Goal: Task Accomplishment & Management: Complete application form

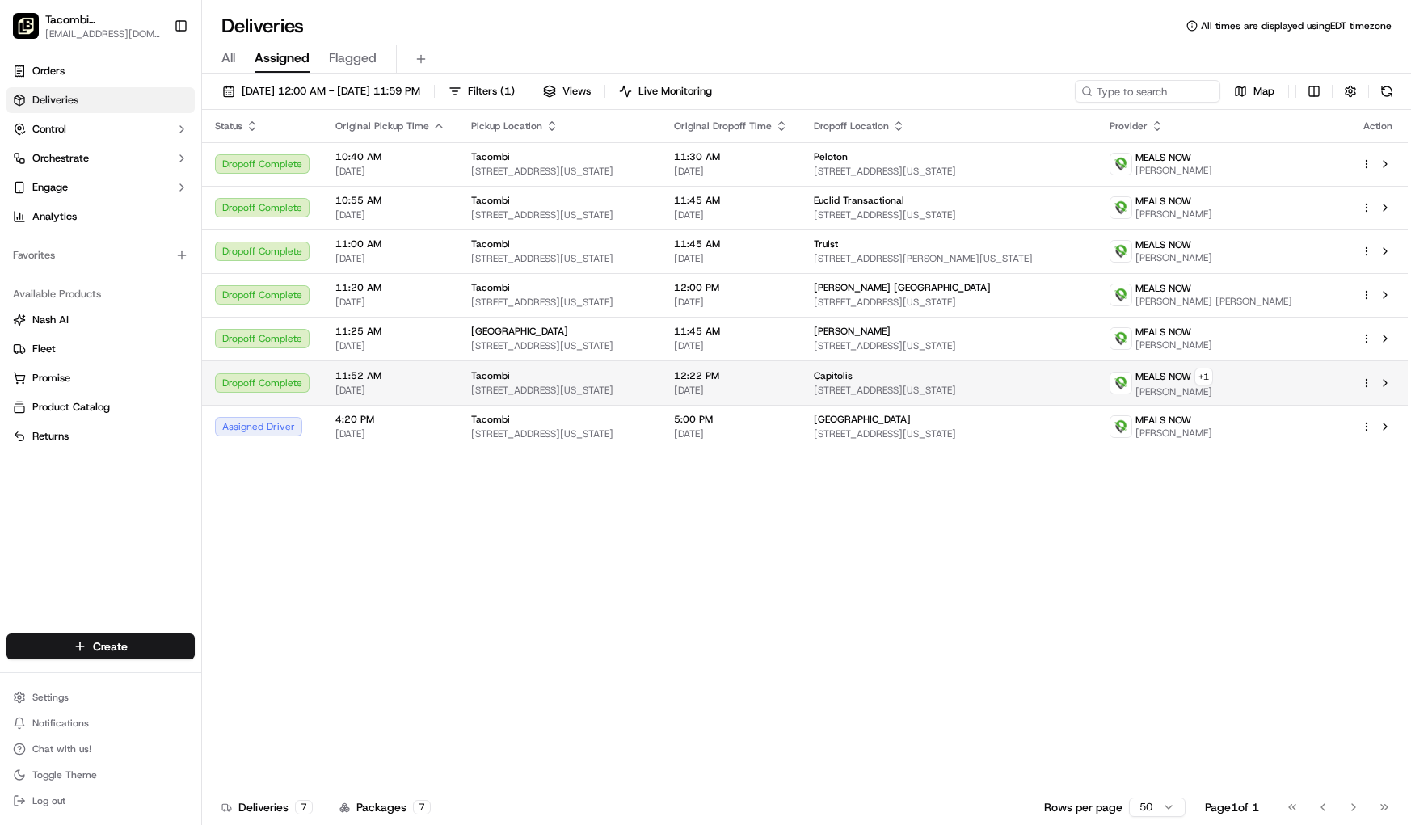
click at [1331, 389] on div "MEALS NOW + 1 Jade Douglas" at bounding box center [1221, 383] width 225 height 31
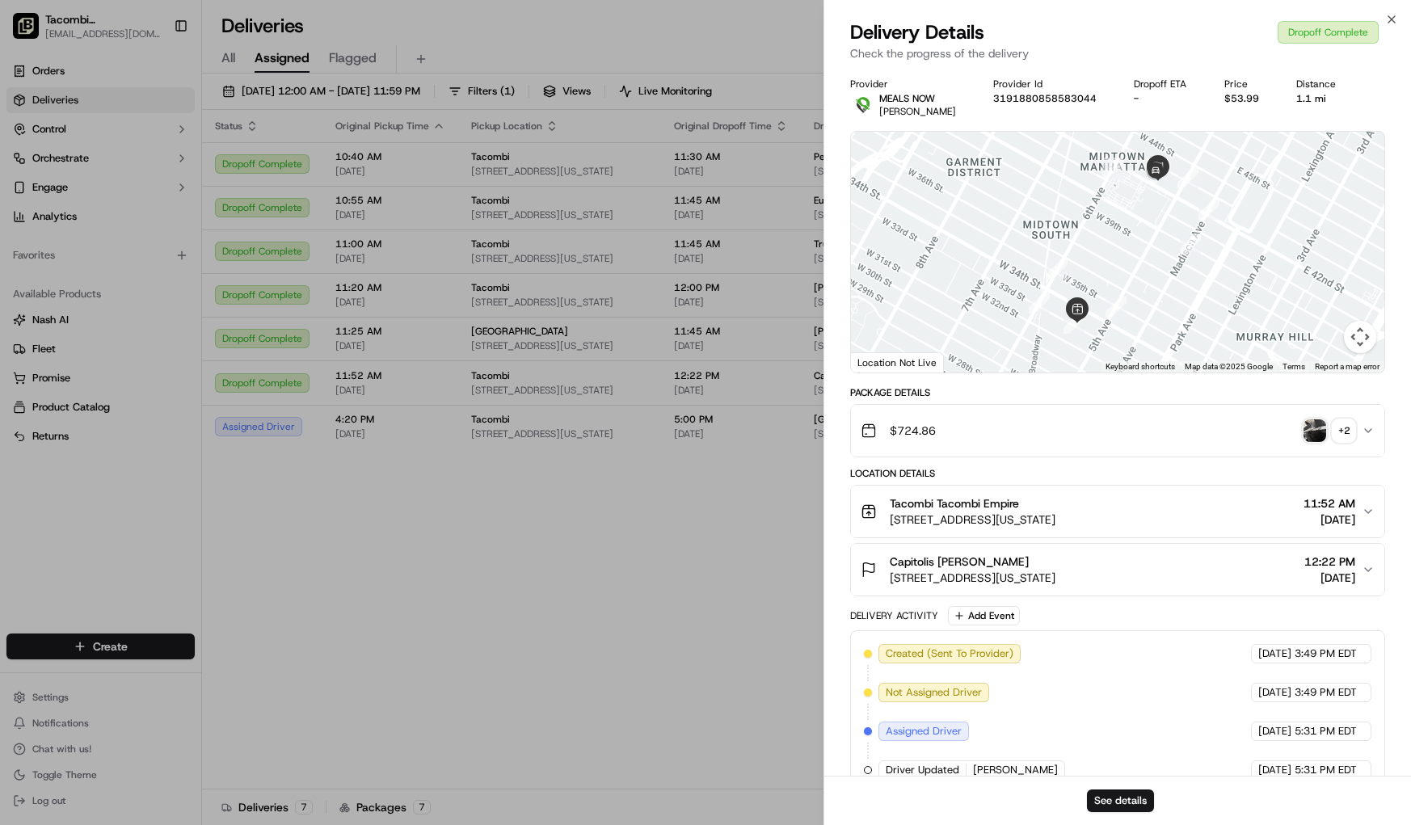
click at [1366, 433] on icon "button" at bounding box center [1367, 430] width 13 height 13
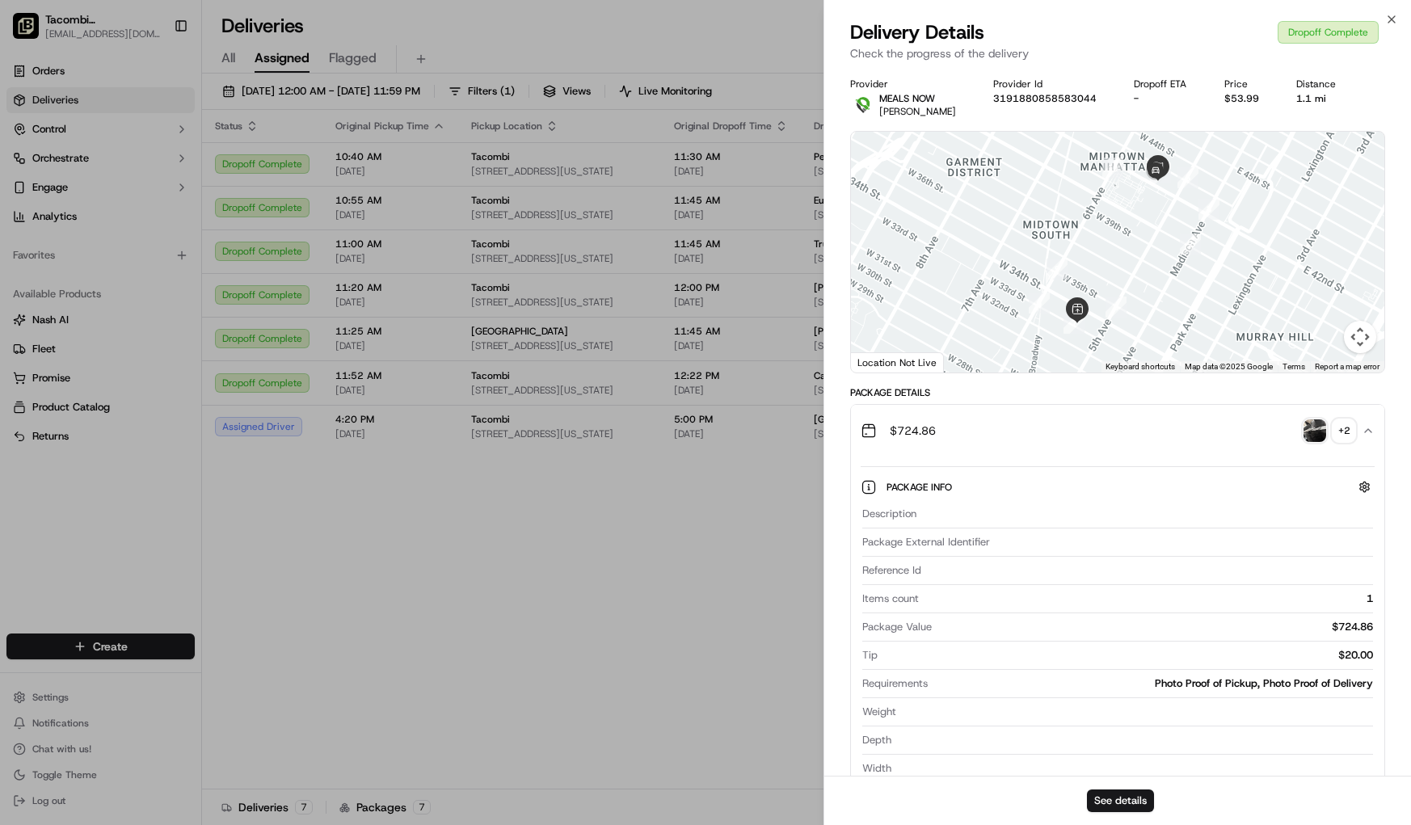
click at [1347, 438] on div "+ 2" at bounding box center [1343, 430] width 23 height 23
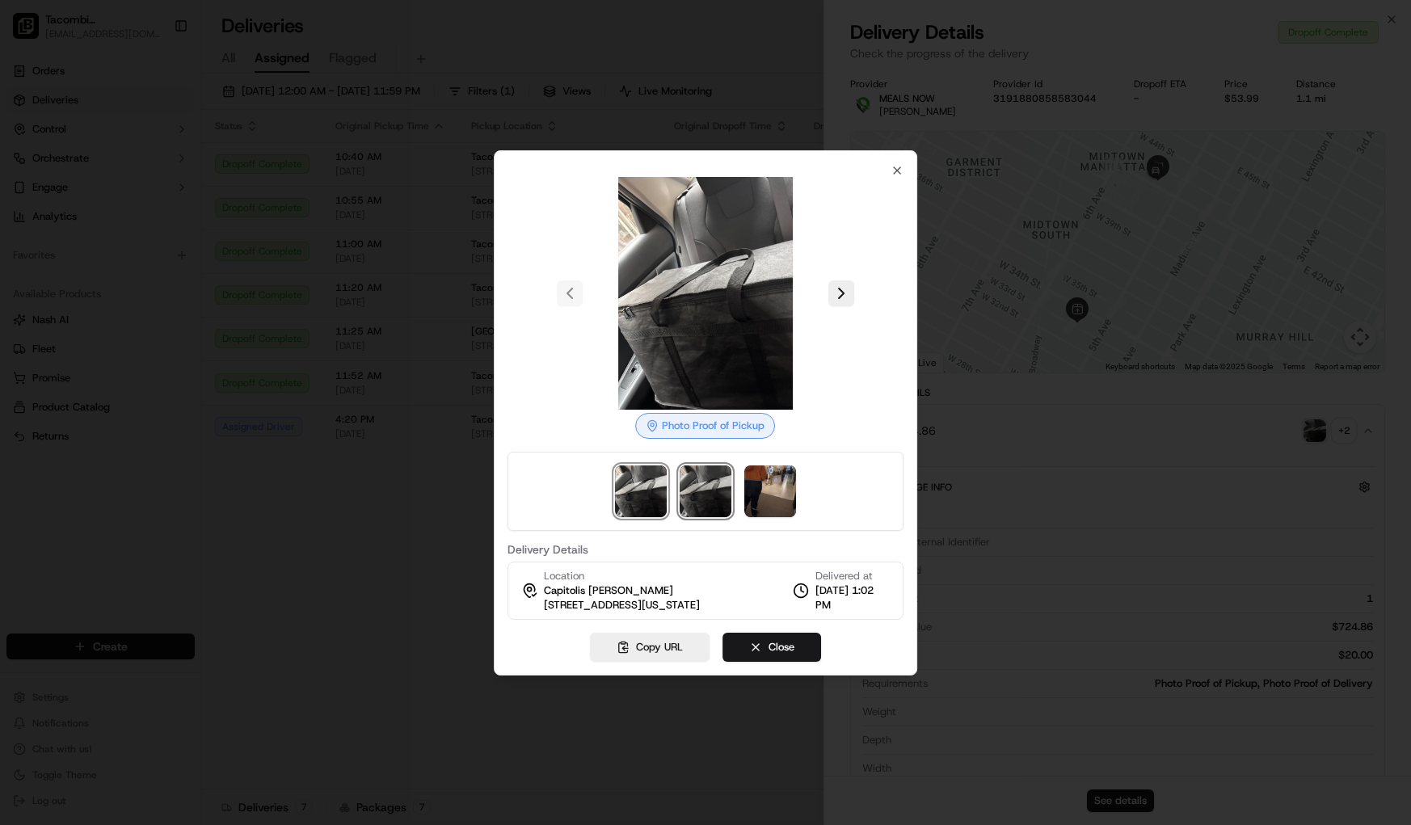
click at [689, 486] on img at bounding box center [705, 491] width 52 height 52
click at [743, 488] on div at bounding box center [705, 491] width 396 height 79
click at [763, 488] on img at bounding box center [770, 491] width 52 height 52
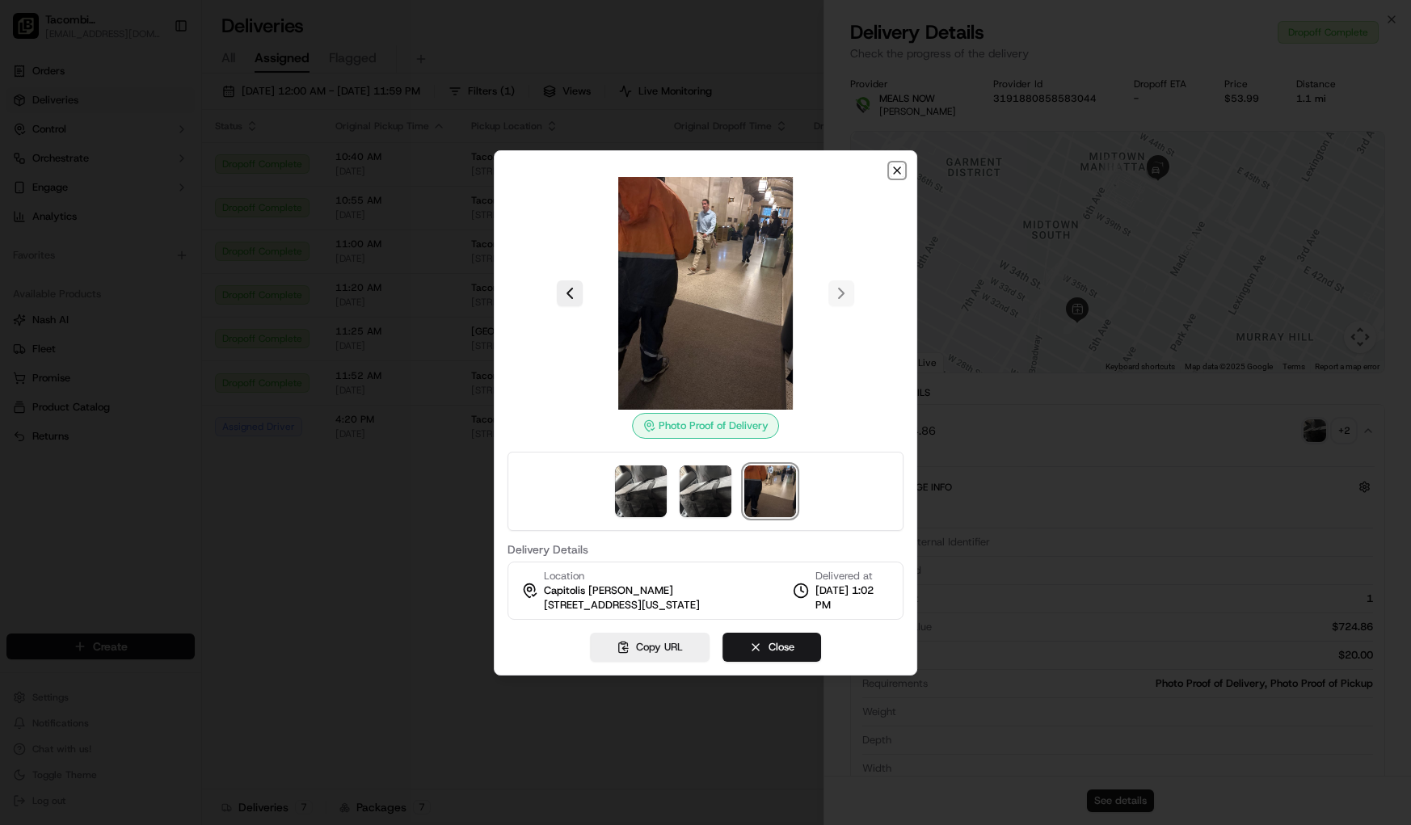
click at [894, 164] on icon "button" at bounding box center [896, 170] width 13 height 13
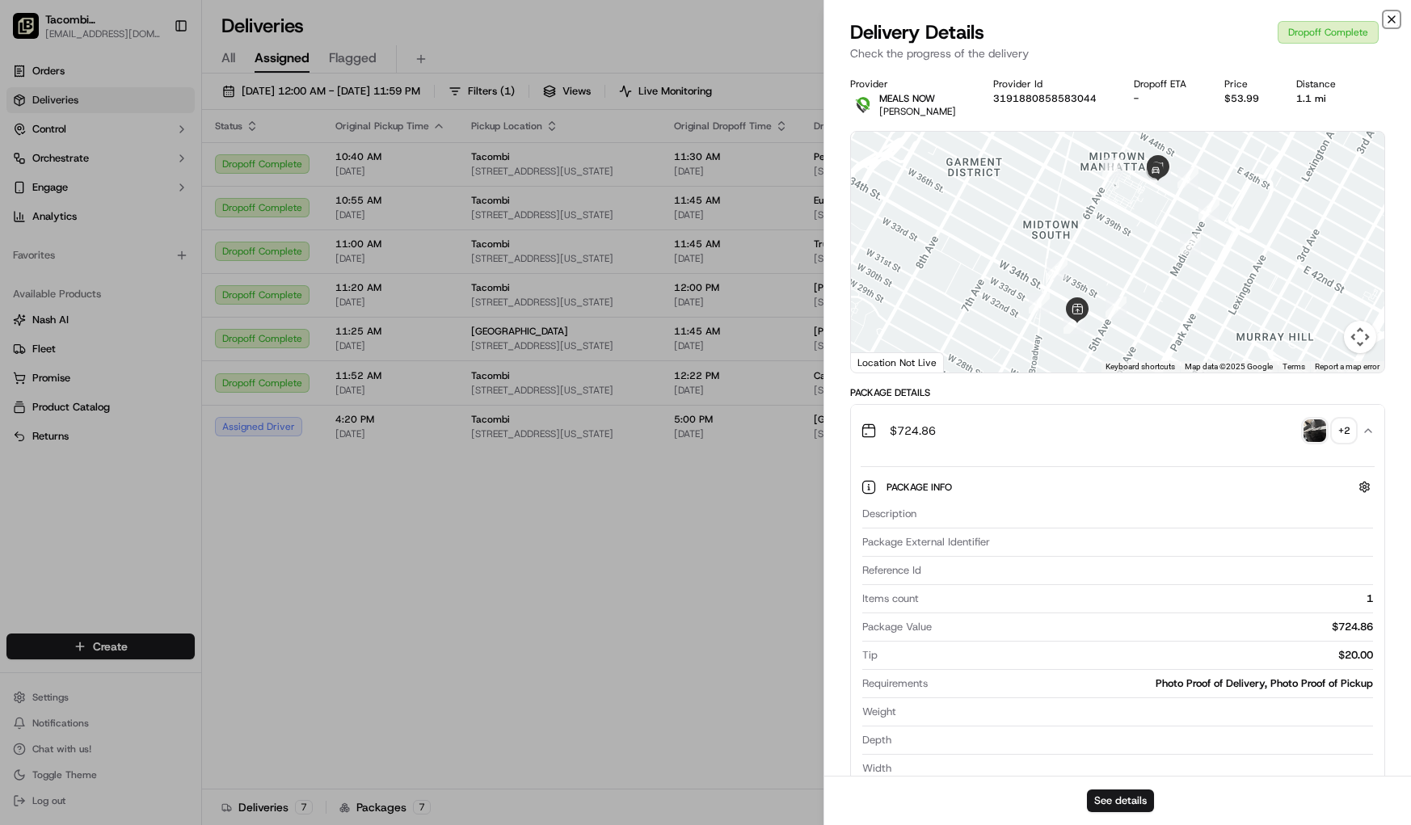
click at [1394, 21] on icon "button" at bounding box center [1391, 19] width 13 height 13
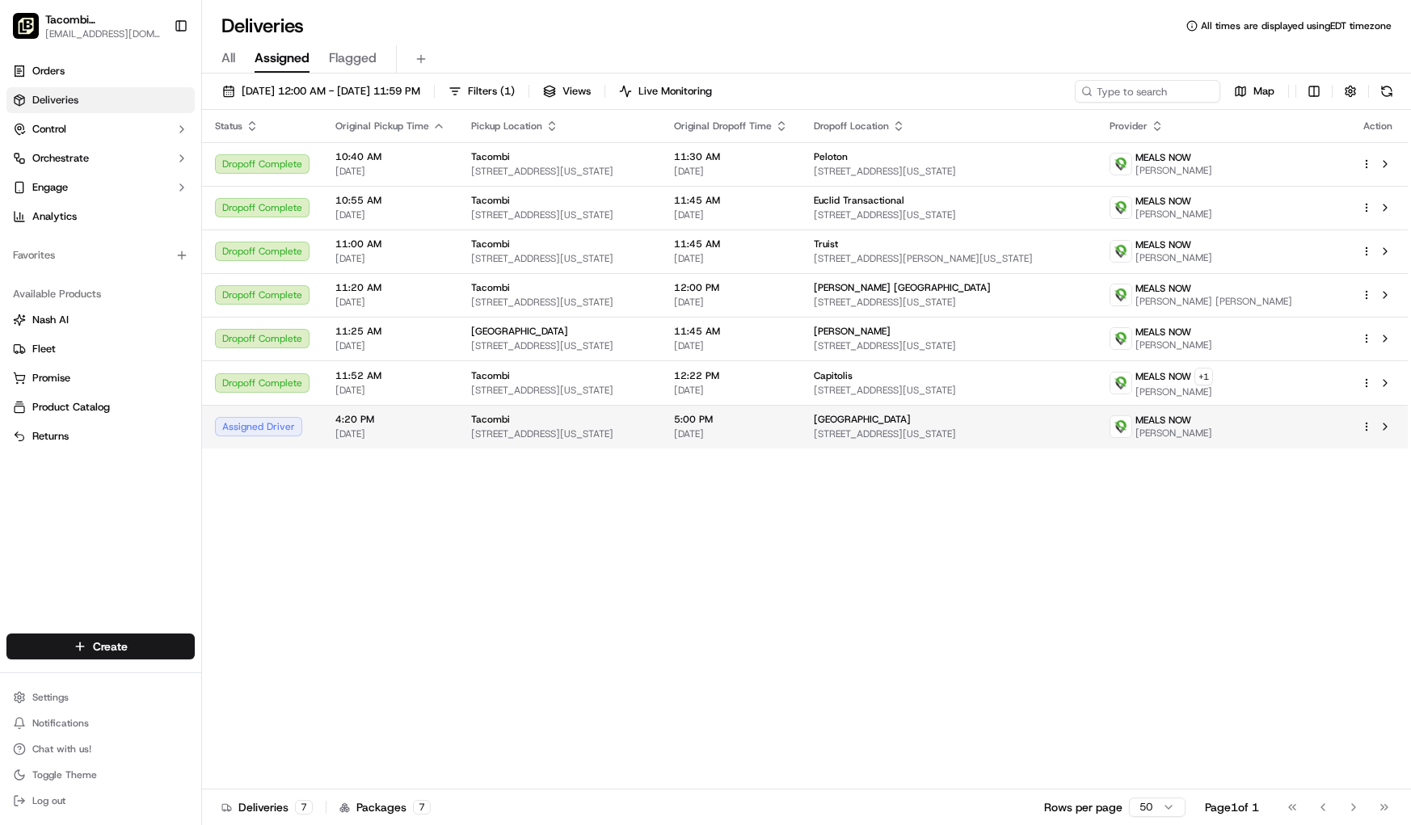
click at [1367, 433] on div at bounding box center [1377, 426] width 34 height 19
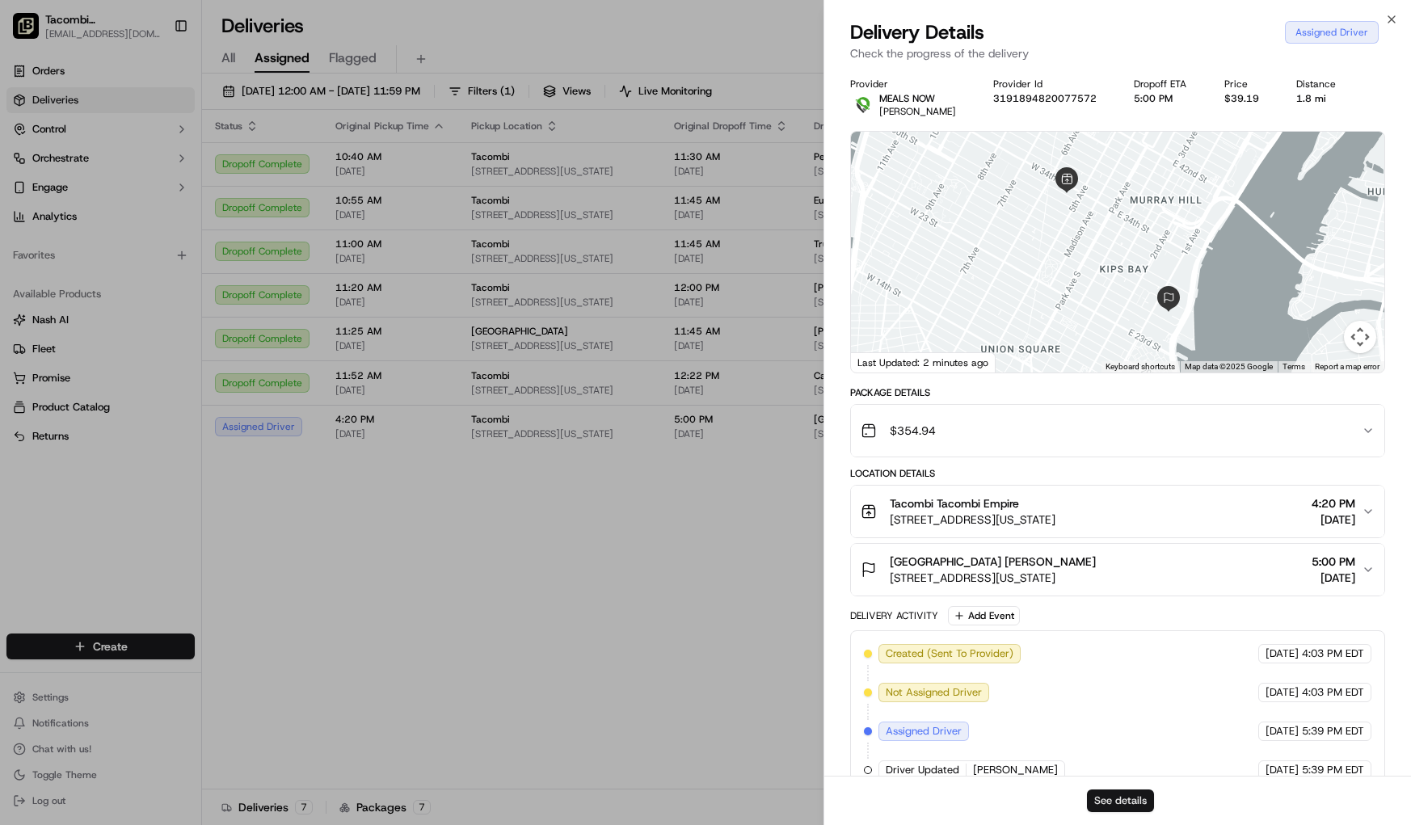
click at [1131, 803] on button "See details" at bounding box center [1120, 800] width 67 height 23
click at [1393, 19] on icon "button" at bounding box center [1391, 19] width 13 height 13
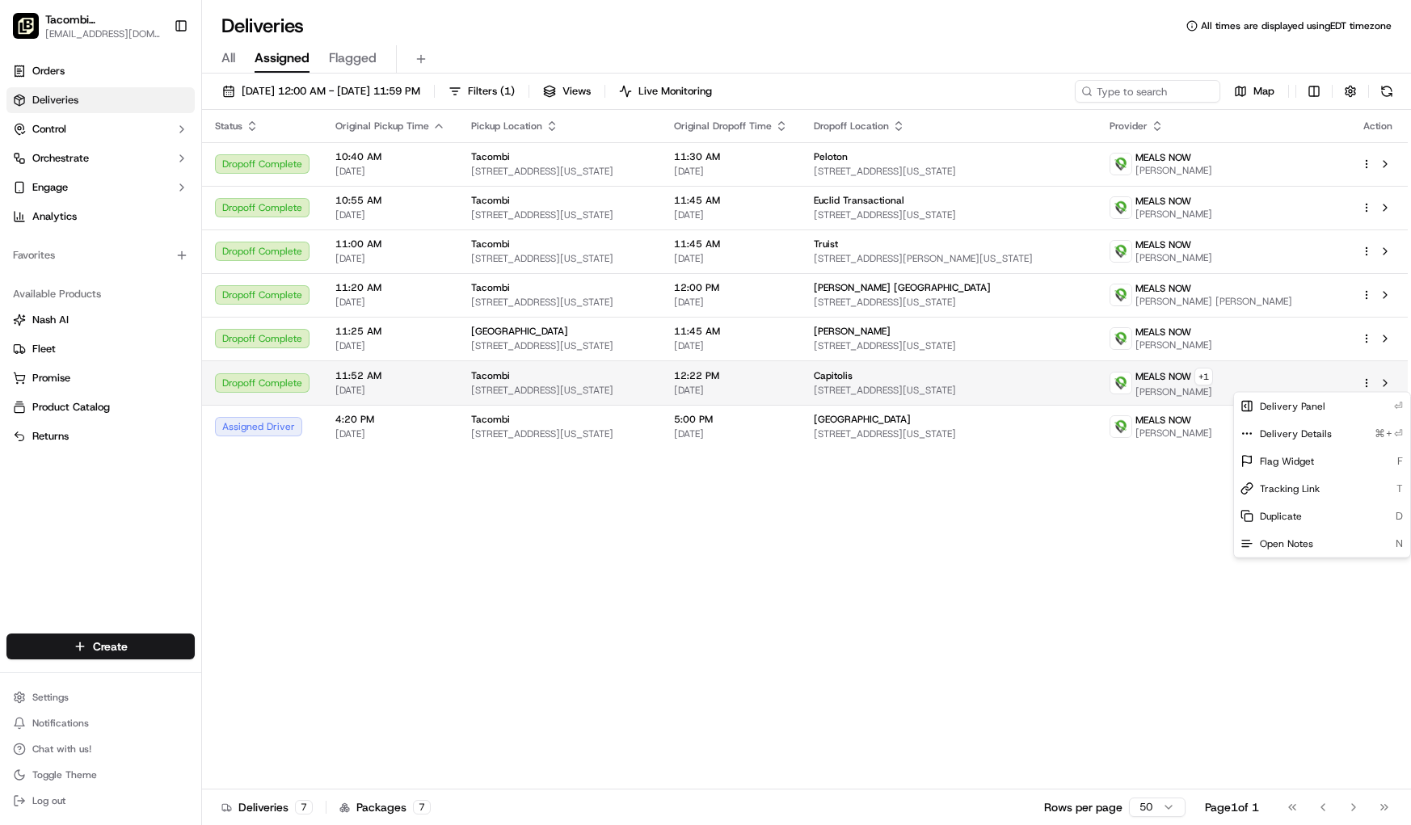
click at [1369, 379] on html "Tacombi Empire State Building empire@tacombi.com Toggle Sidebar Orders Deliveri…" at bounding box center [705, 412] width 1411 height 825
click at [1091, 555] on html "Tacombi Empire State Building empire@tacombi.com Toggle Sidebar Orders Deliveri…" at bounding box center [705, 412] width 1411 height 825
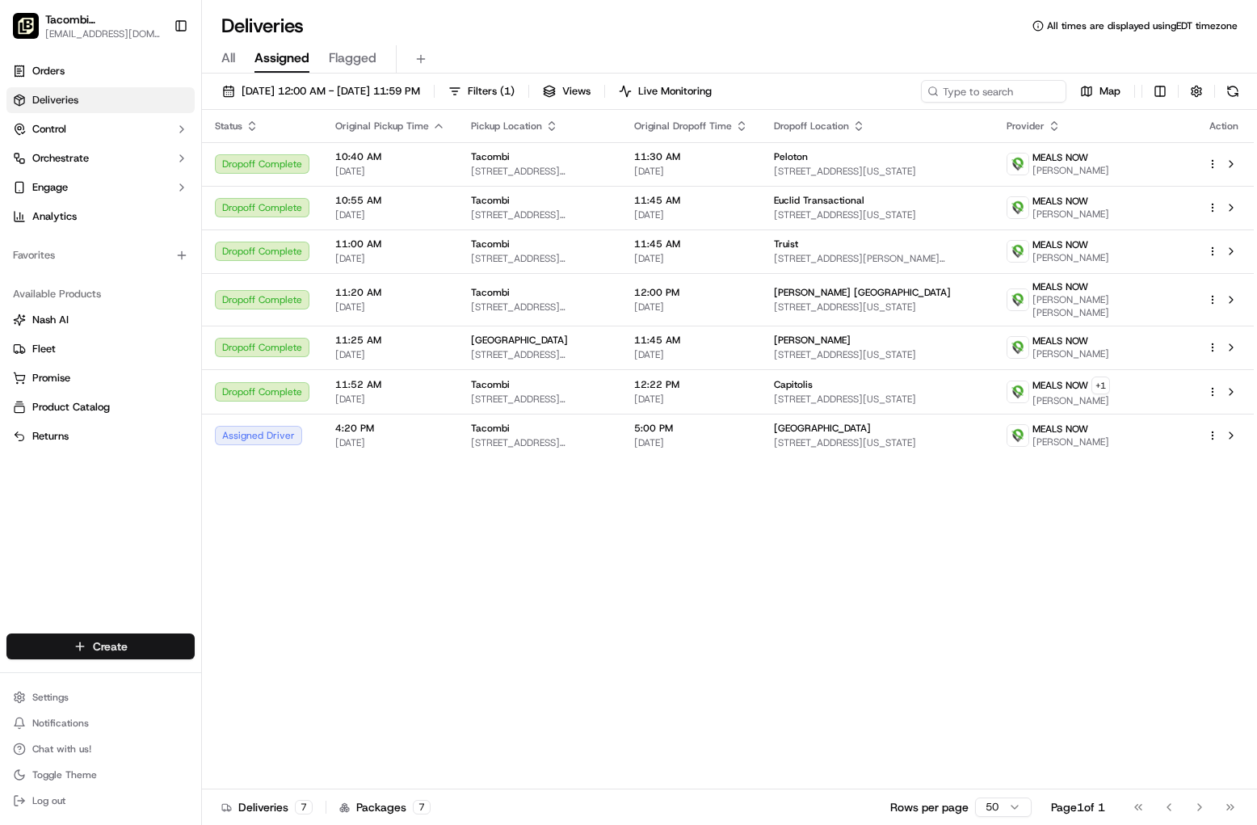
click at [157, 650] on html "Tacombi Empire State Building empire@tacombi.com Toggle Sidebar Orders Deliveri…" at bounding box center [628, 412] width 1257 height 825
click at [271, 683] on link "Delivery" at bounding box center [292, 676] width 180 height 29
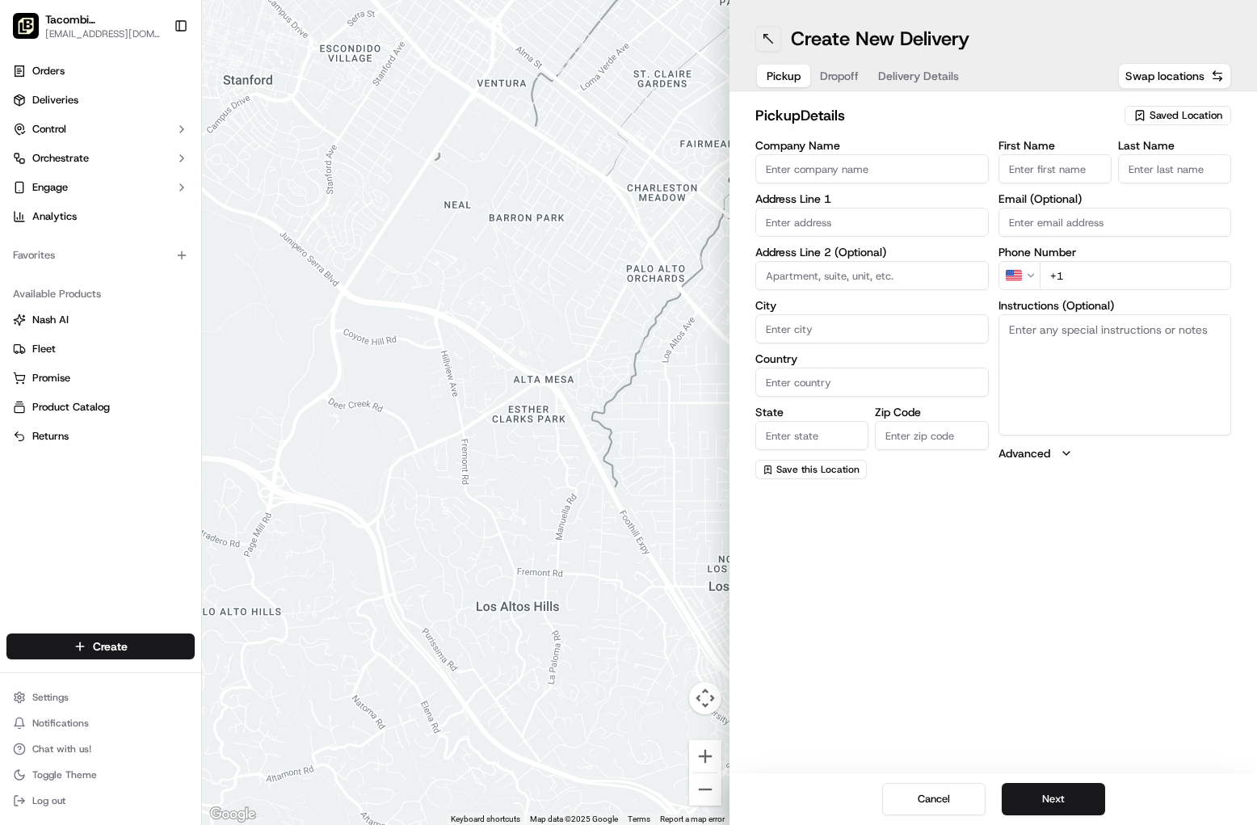
click at [765, 40] on button at bounding box center [768, 39] width 26 height 26
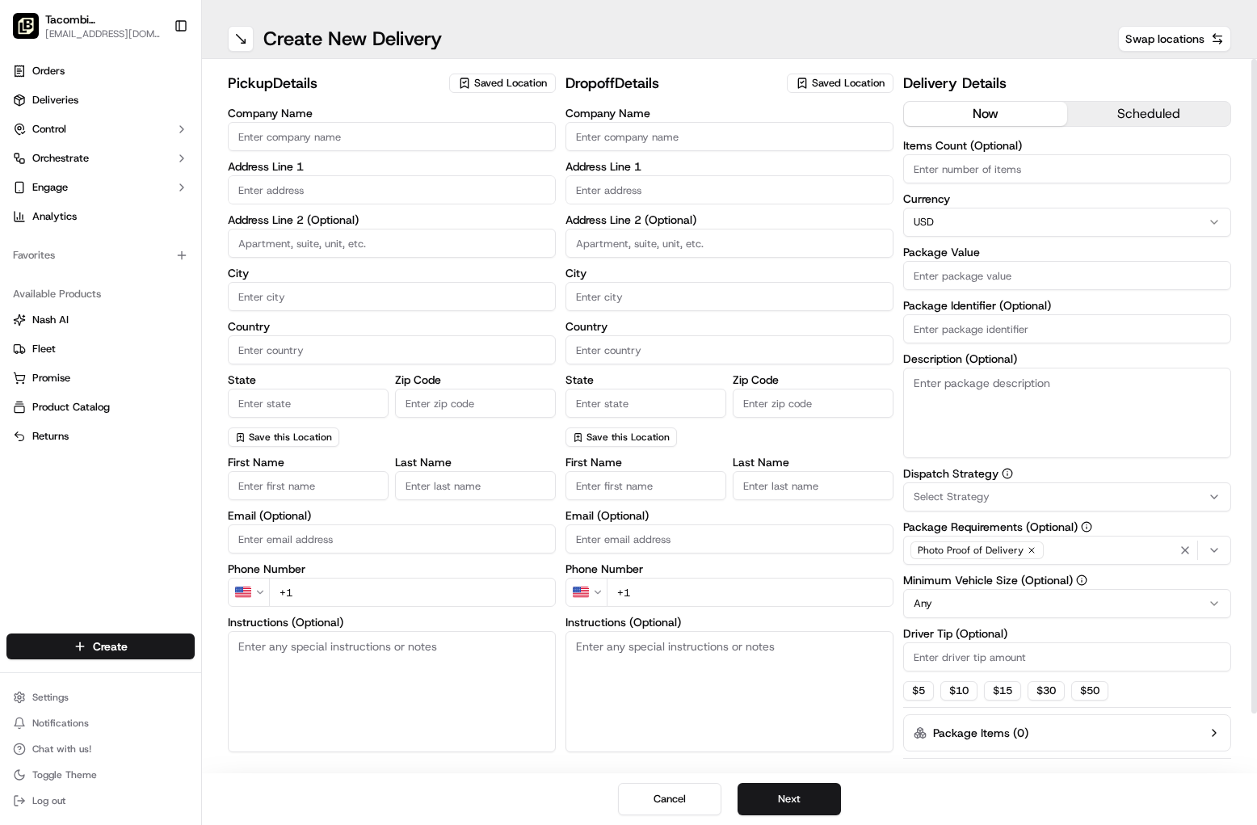
click at [1141, 97] on div "Delivery Details now scheduled Items Count (Optional) Currency USD Package Valu…" at bounding box center [1067, 447] width 328 height 751
click at [1140, 116] on button "scheduled" at bounding box center [1148, 114] width 163 height 24
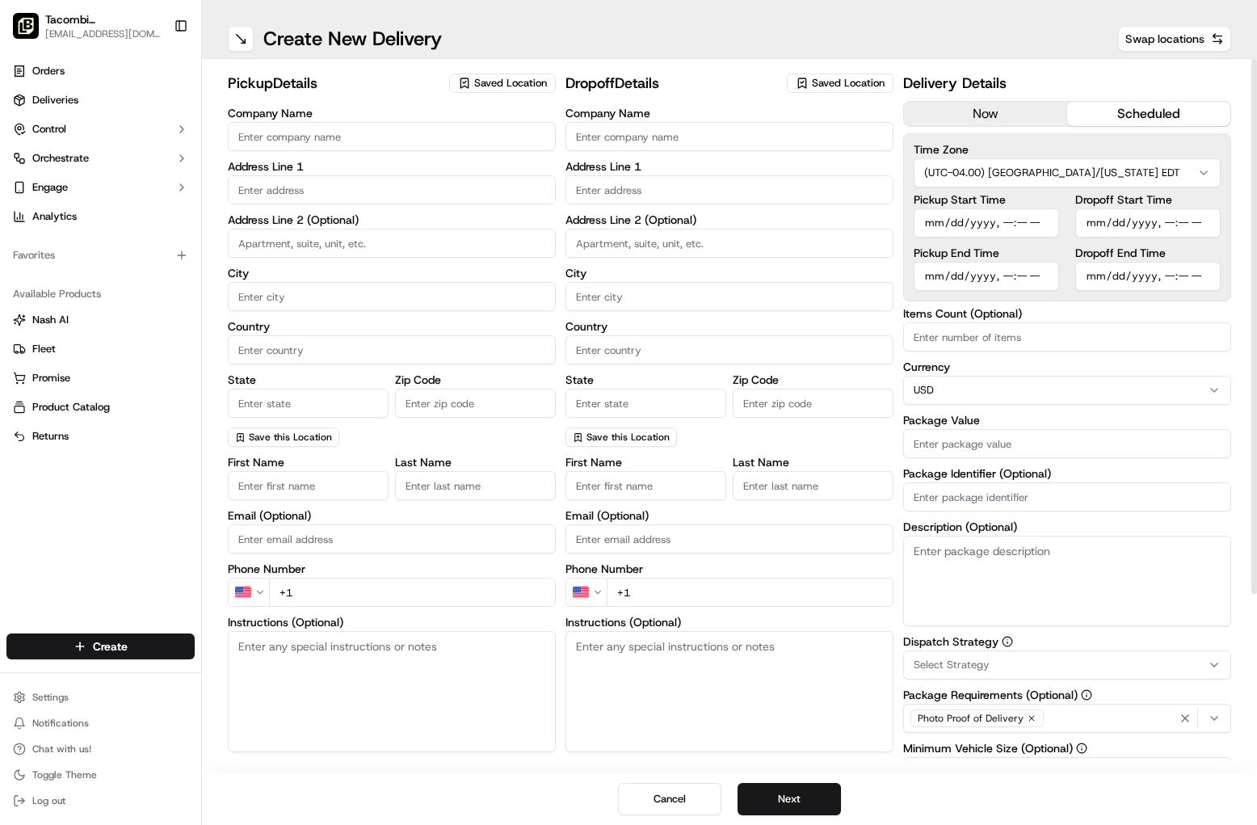
click at [347, 141] on input "Company Name" at bounding box center [392, 136] width 328 height 29
type input "Tacombi"
type input "23 West 33rd Street"
type input "Ground Floor"
type input "New York"
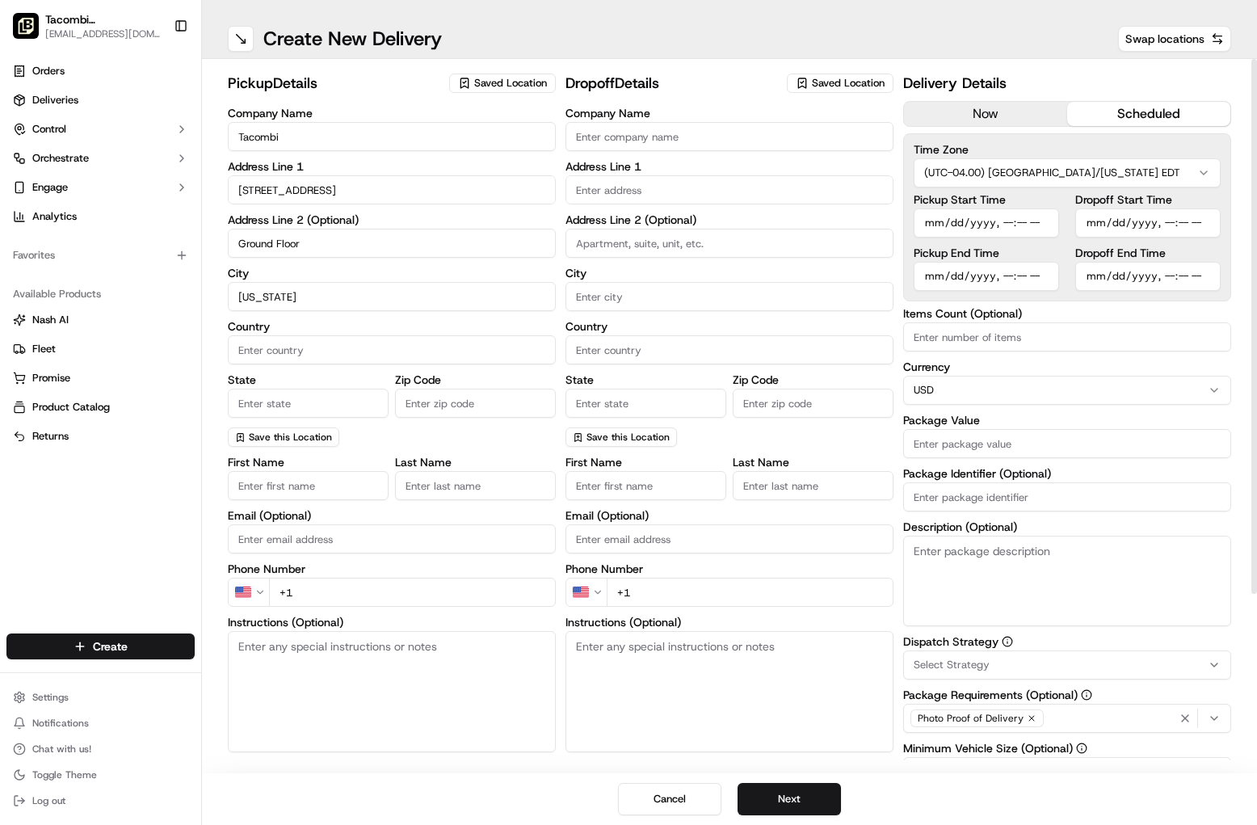
type input "United States"
type input "New York"
type input "10001"
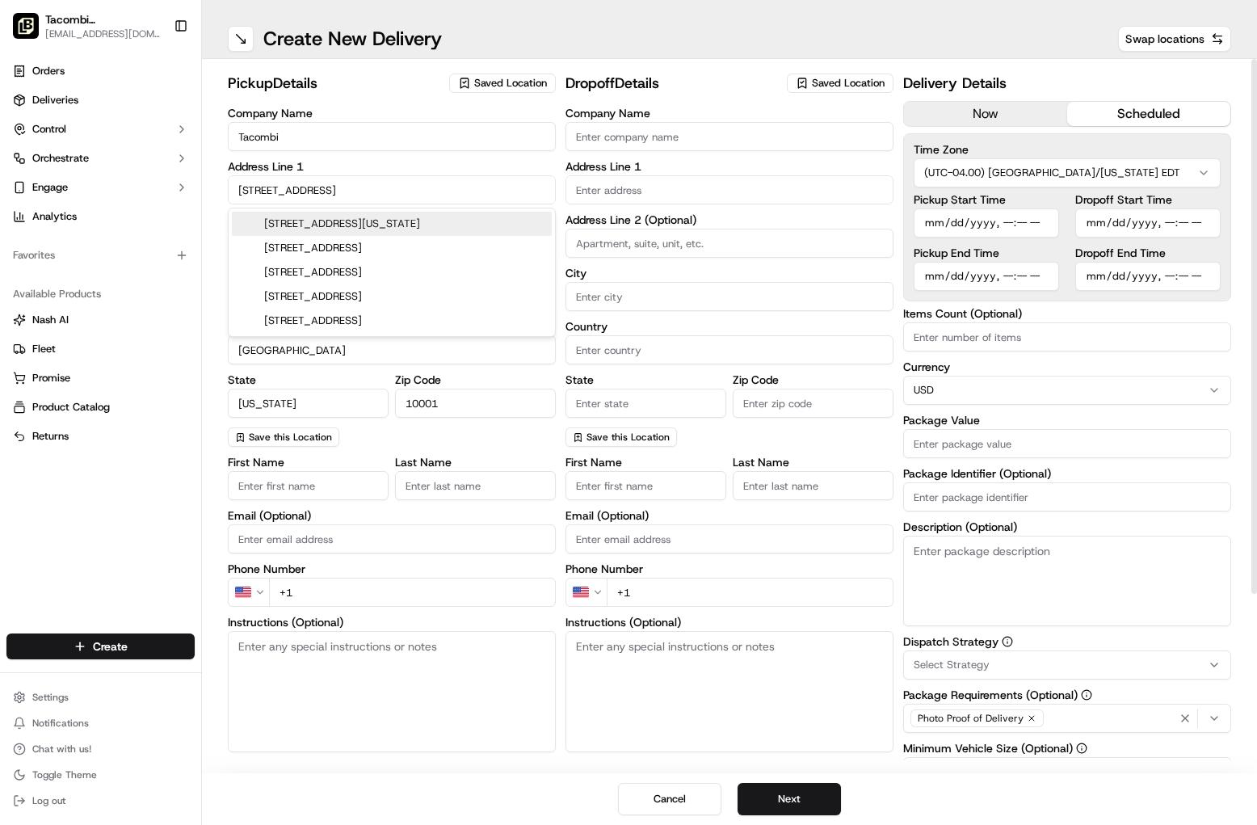
click at [320, 493] on input "First Name" at bounding box center [308, 485] width 161 height 29
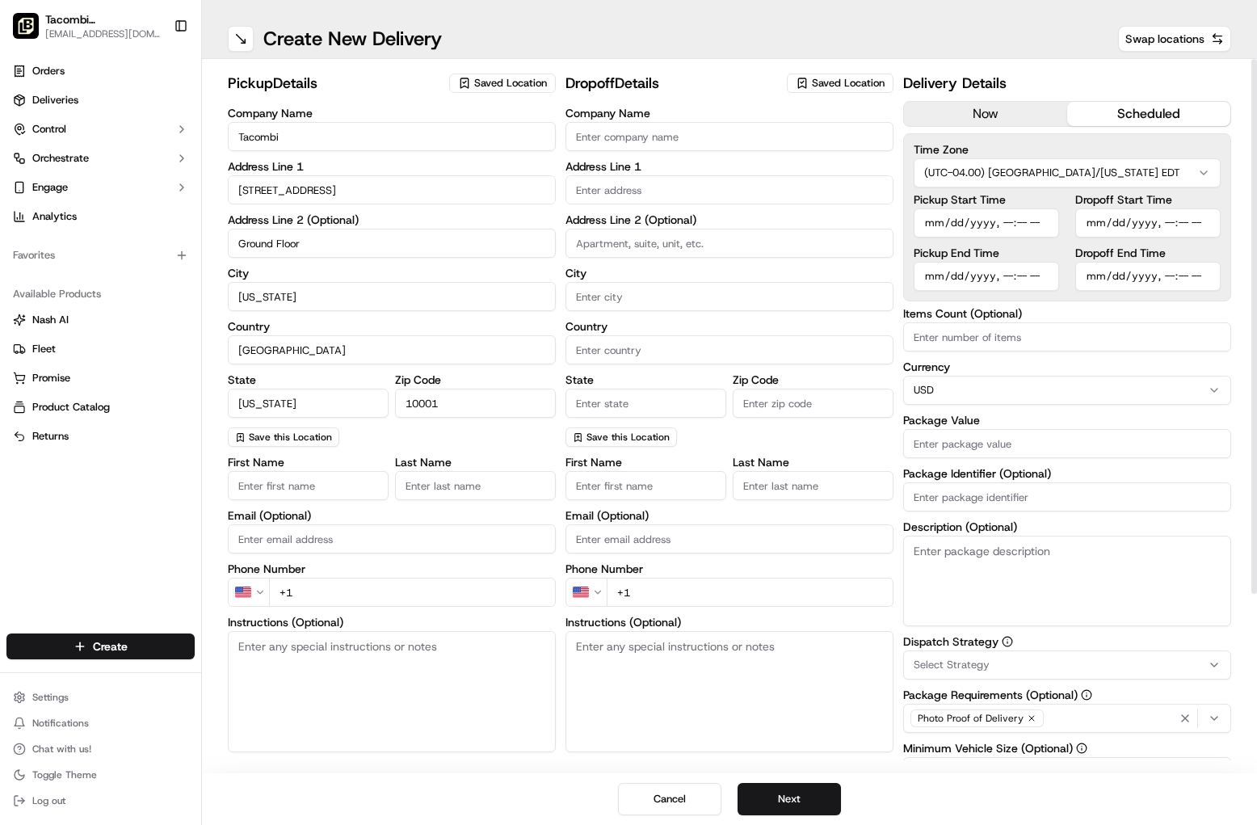
type input "Tacombi"
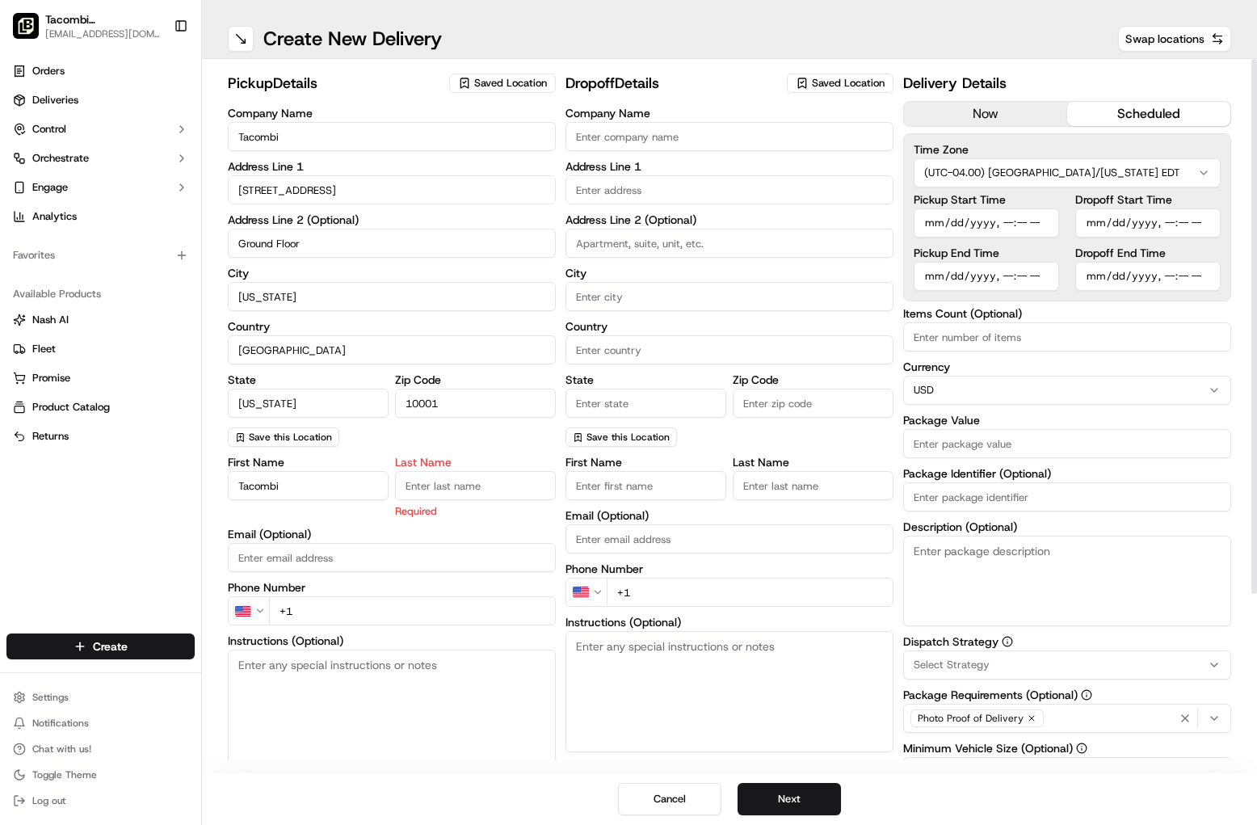
click at [433, 497] on input "Last Name" at bounding box center [475, 485] width 161 height 29
type input "Empire"
click at [394, 550] on input "Email (Optional)" at bounding box center [392, 557] width 328 height 29
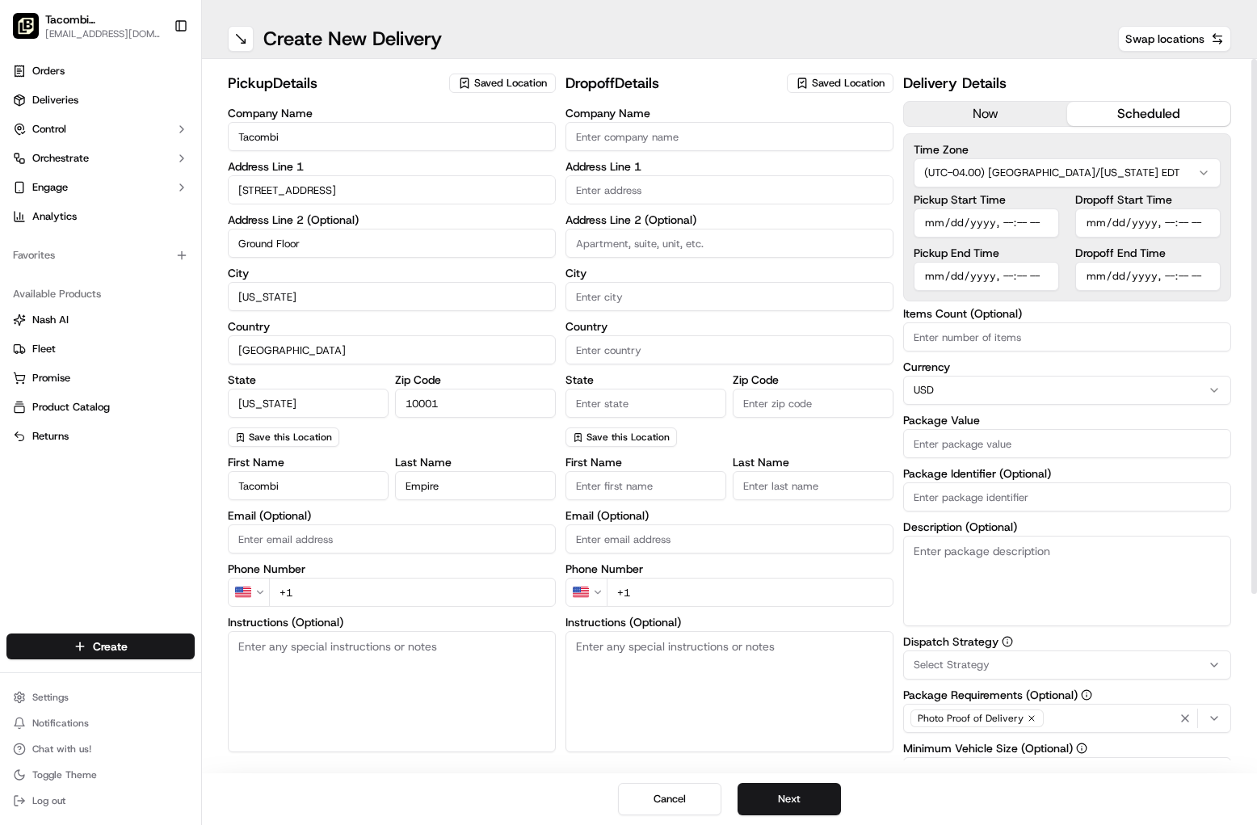
type input "[EMAIL_ADDRESS][DOMAIN_NAME]"
click at [365, 596] on input "+1" at bounding box center [412, 592] width 287 height 29
type input "+1 212 976 5555"
click at [643, 137] on input "Company Name" at bounding box center [730, 136] width 328 height 29
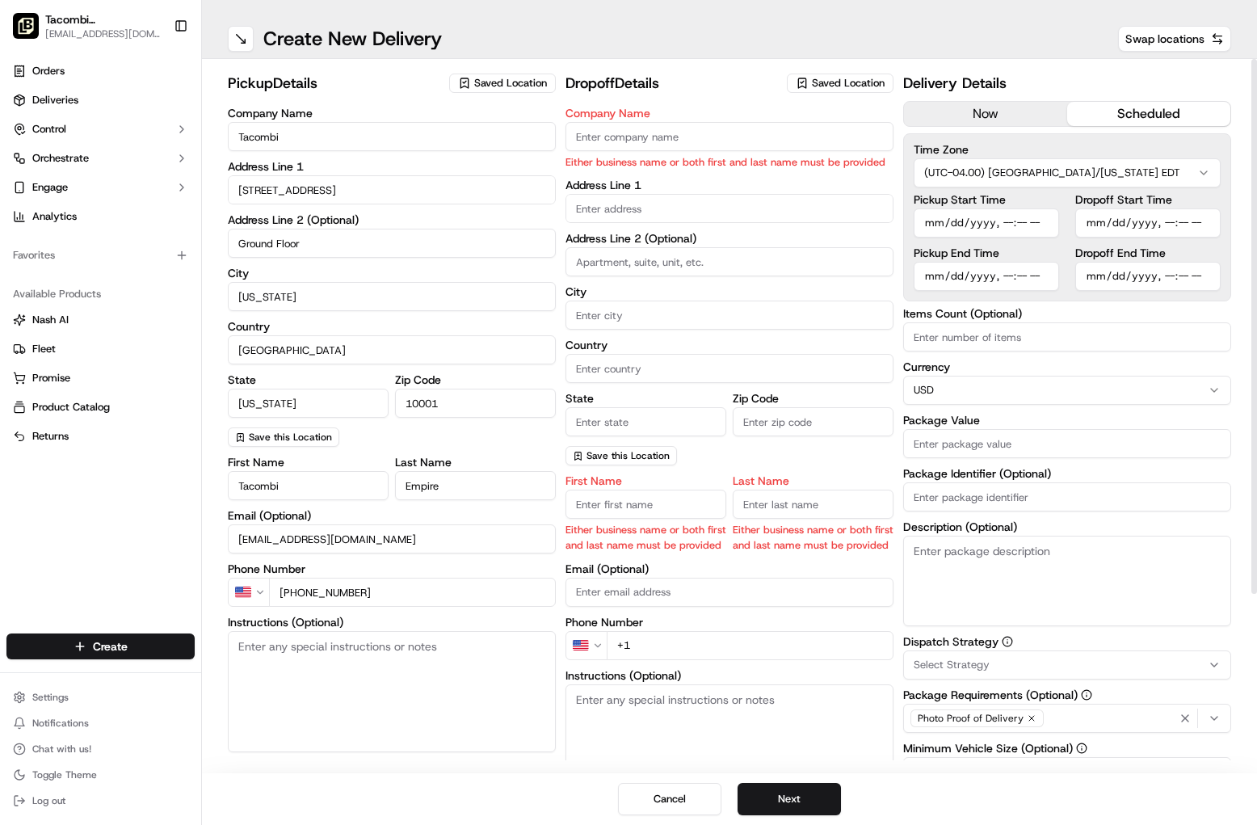
click at [598, 137] on input "Company Name" at bounding box center [730, 136] width 328 height 29
paste input "The Raine Group"
type input "The Raine Group"
click at [612, 208] on body "Tacombi Empire State Building empire@tacombi.com Toggle Sidebar Orders Deliveri…" at bounding box center [628, 412] width 1257 height 825
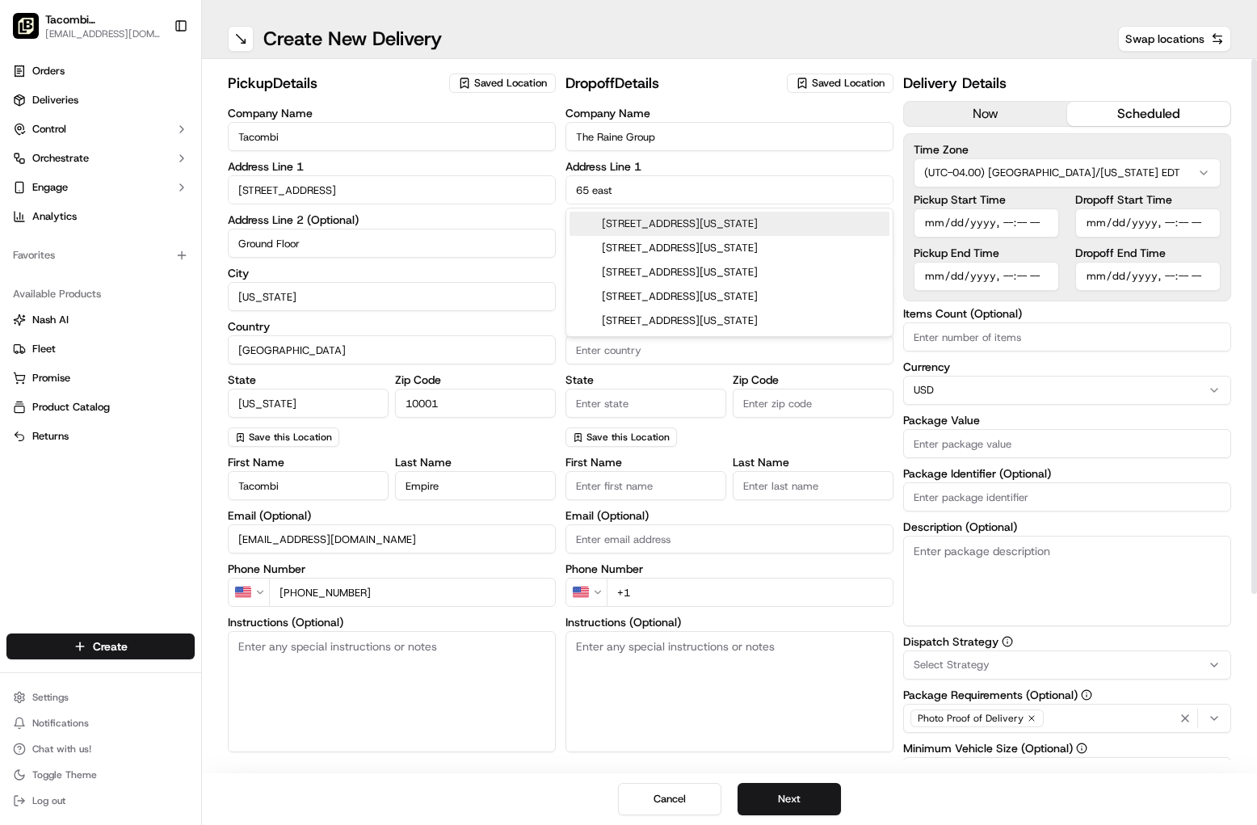
click at [687, 225] on div "65 East 55th Street, New York, NY" at bounding box center [730, 224] width 320 height 24
type input "65 E 55th St, New York, NY 10022, USA"
type input "New York"
type input "United States"
type input "NY"
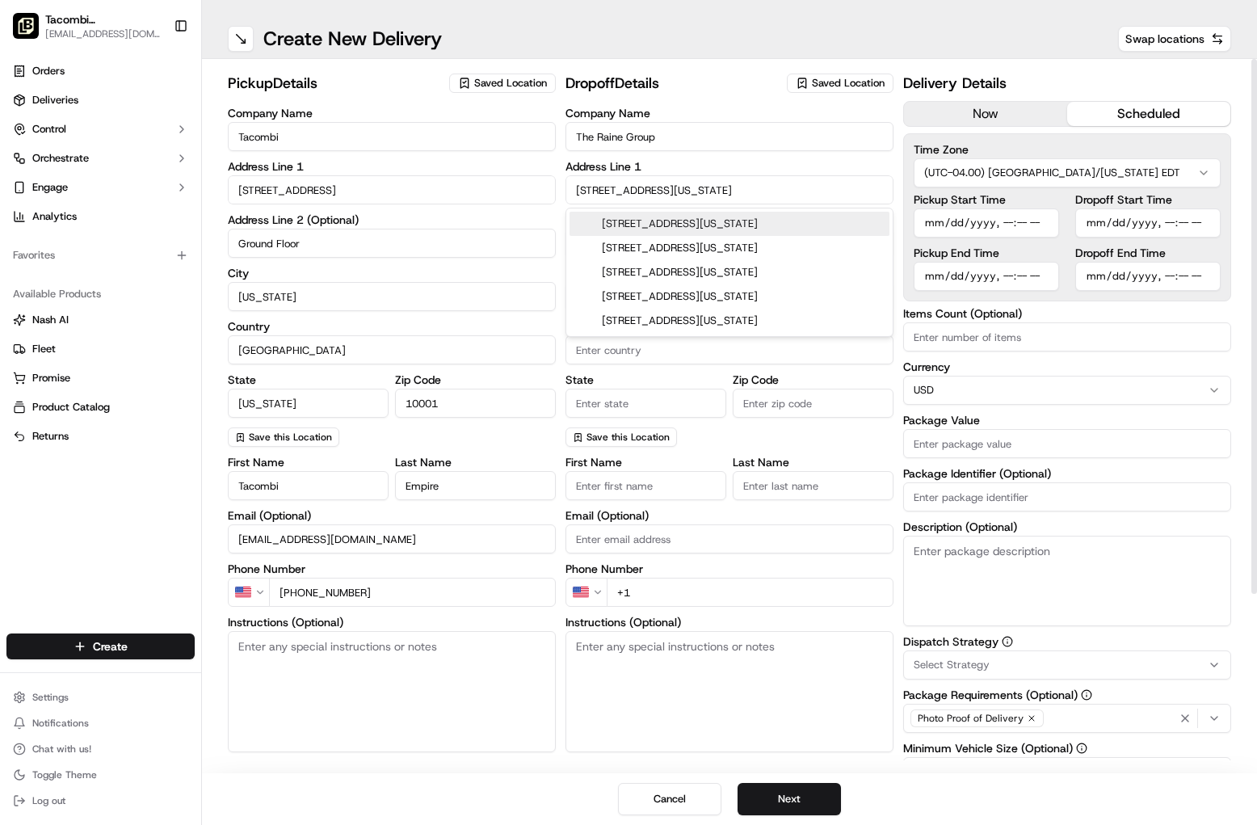
type input "10022"
type input "65 East 55th Street"
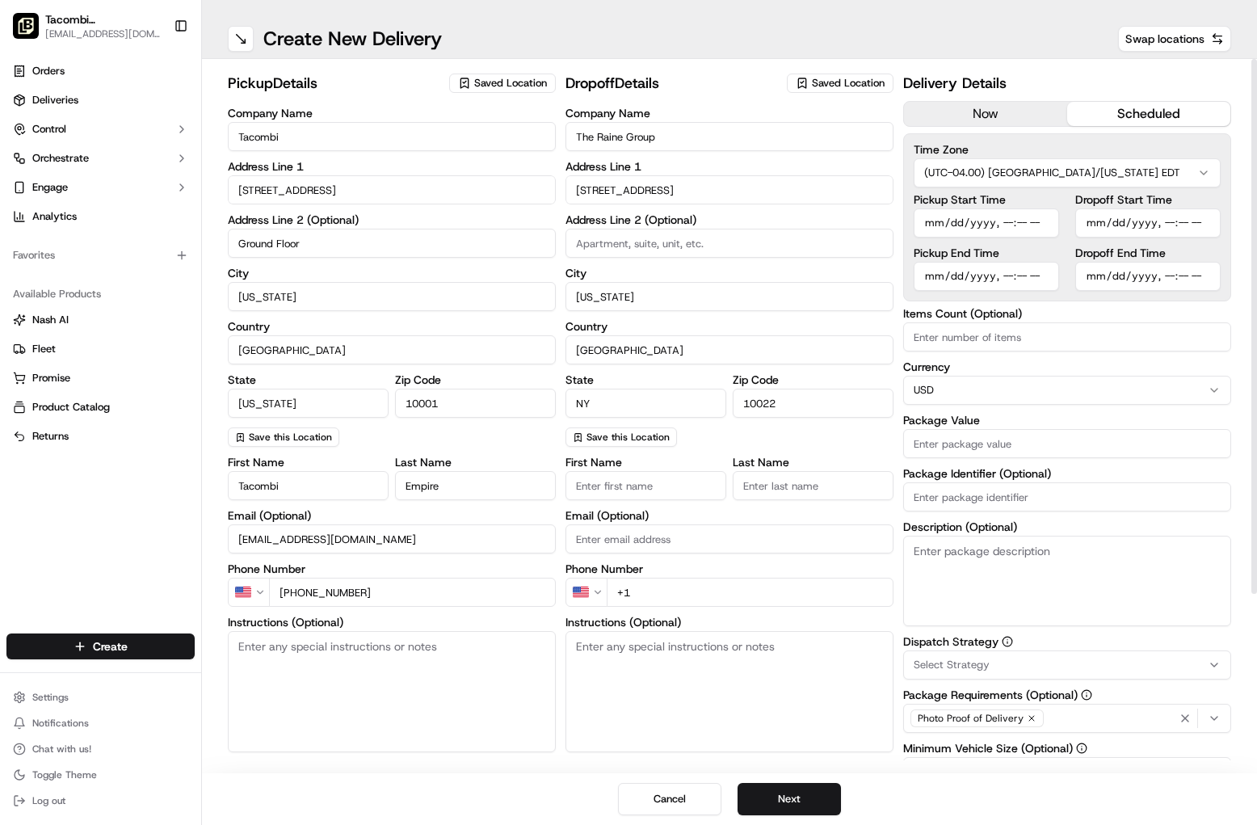
click at [675, 249] on input at bounding box center [730, 243] width 328 height 29
type input "floor 24"
click at [633, 484] on input "First Name" at bounding box center [646, 485] width 161 height 29
type input "Melody"
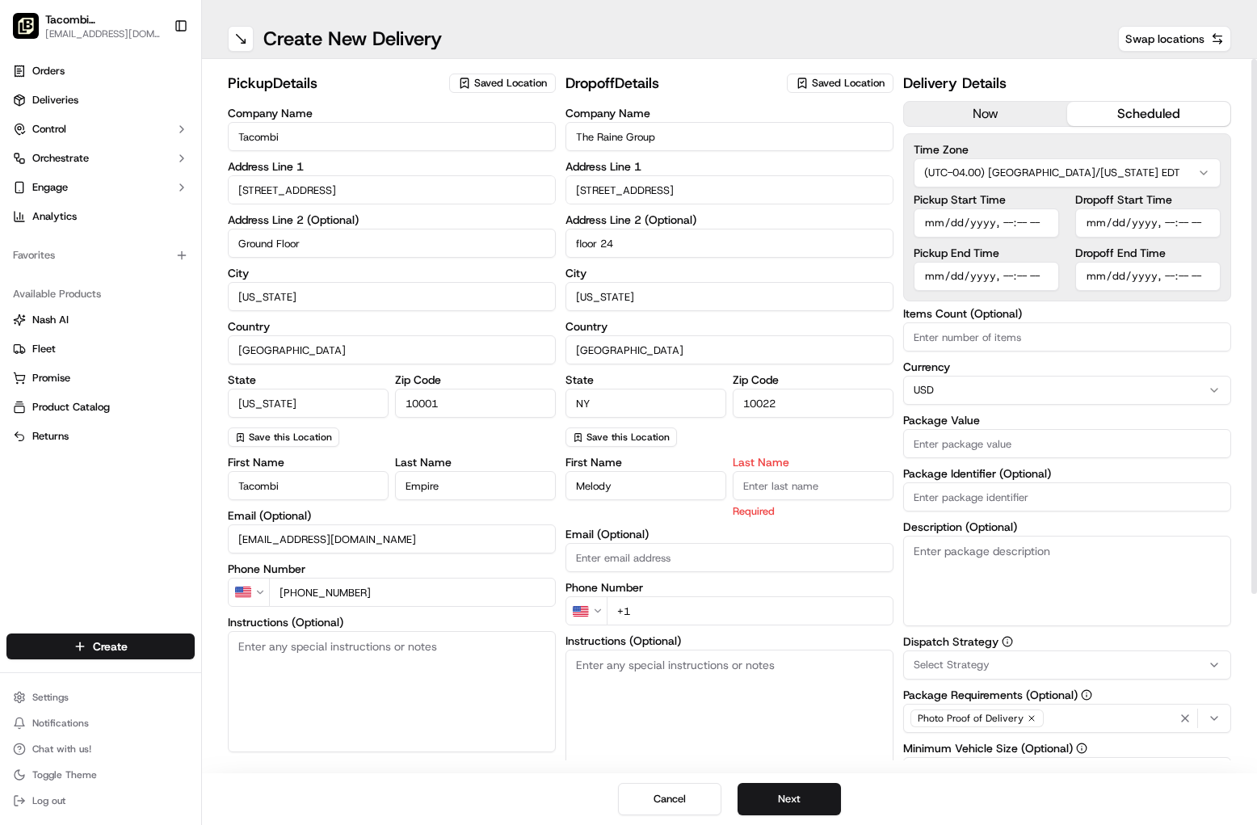
click at [748, 491] on input "Last Name" at bounding box center [813, 485] width 161 height 29
type input "Lee"
click at [706, 547] on input "Email (Optional)" at bounding box center [730, 557] width 328 height 29
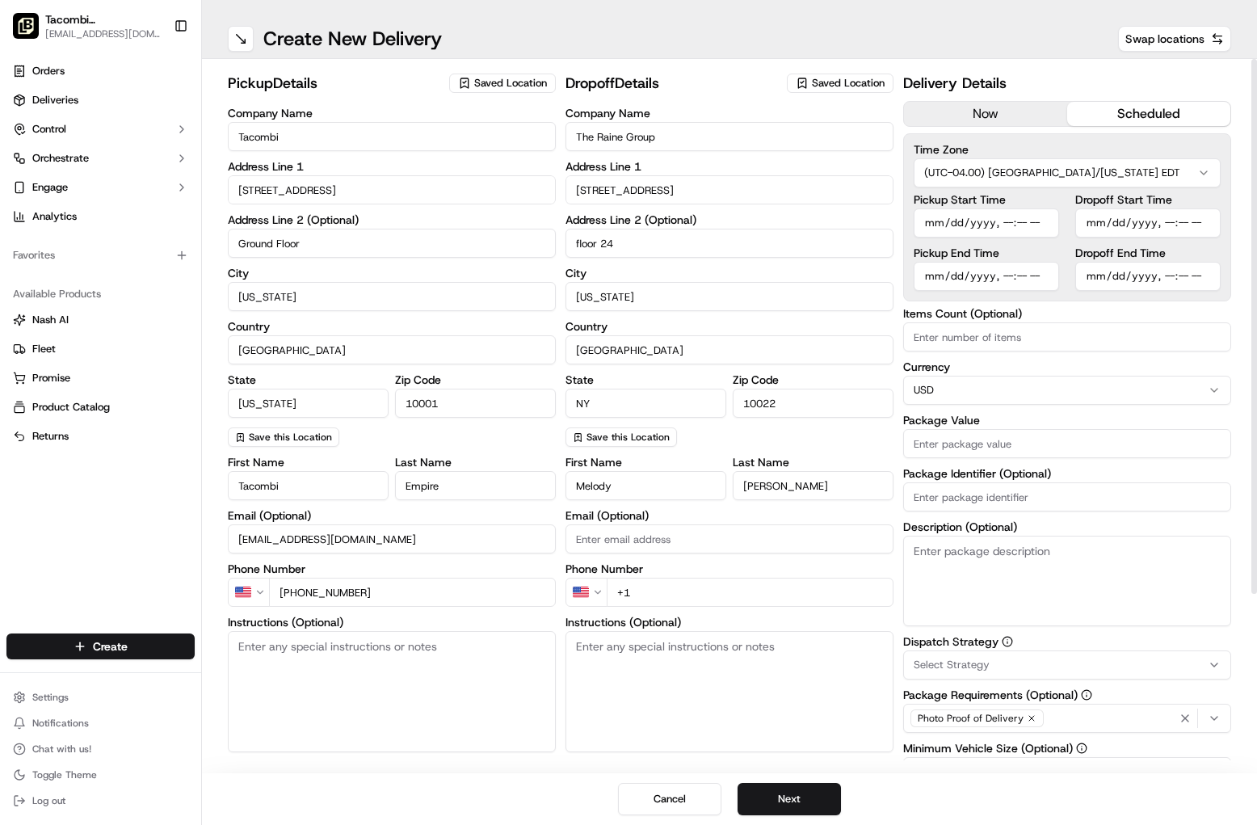
click at [709, 594] on input "+1" at bounding box center [750, 592] width 287 height 29
type input "+1 909 749 2065"
click at [671, 679] on textarea "Instructions (Optional)" at bounding box center [730, 691] width 328 height 121
click at [603, 653] on textarea "Instructions (Optional)" at bounding box center [730, 691] width 328 height 121
paste textarea "Call me when arrived at lobby"
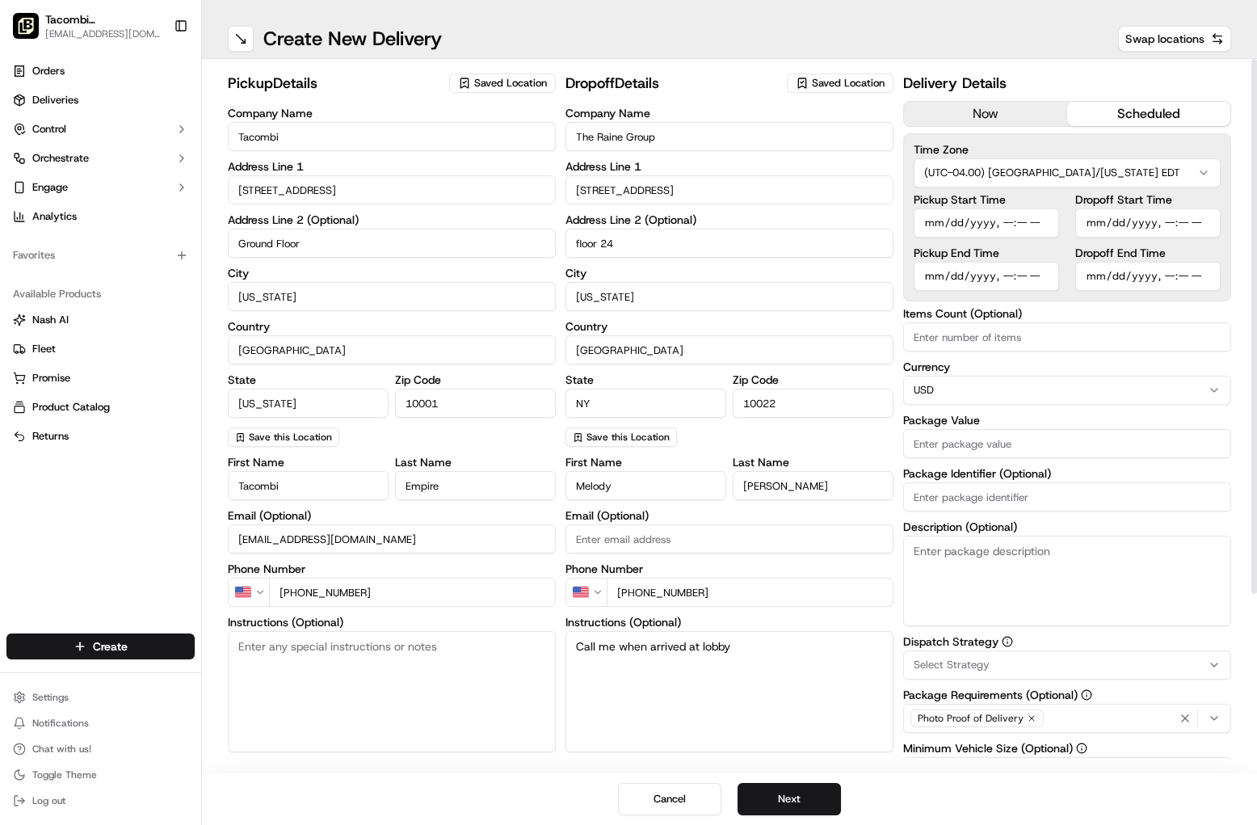
type textarea "Call me when arrived at lobby"
click at [1052, 225] on input "Pickup Start Time" at bounding box center [986, 222] width 145 height 29
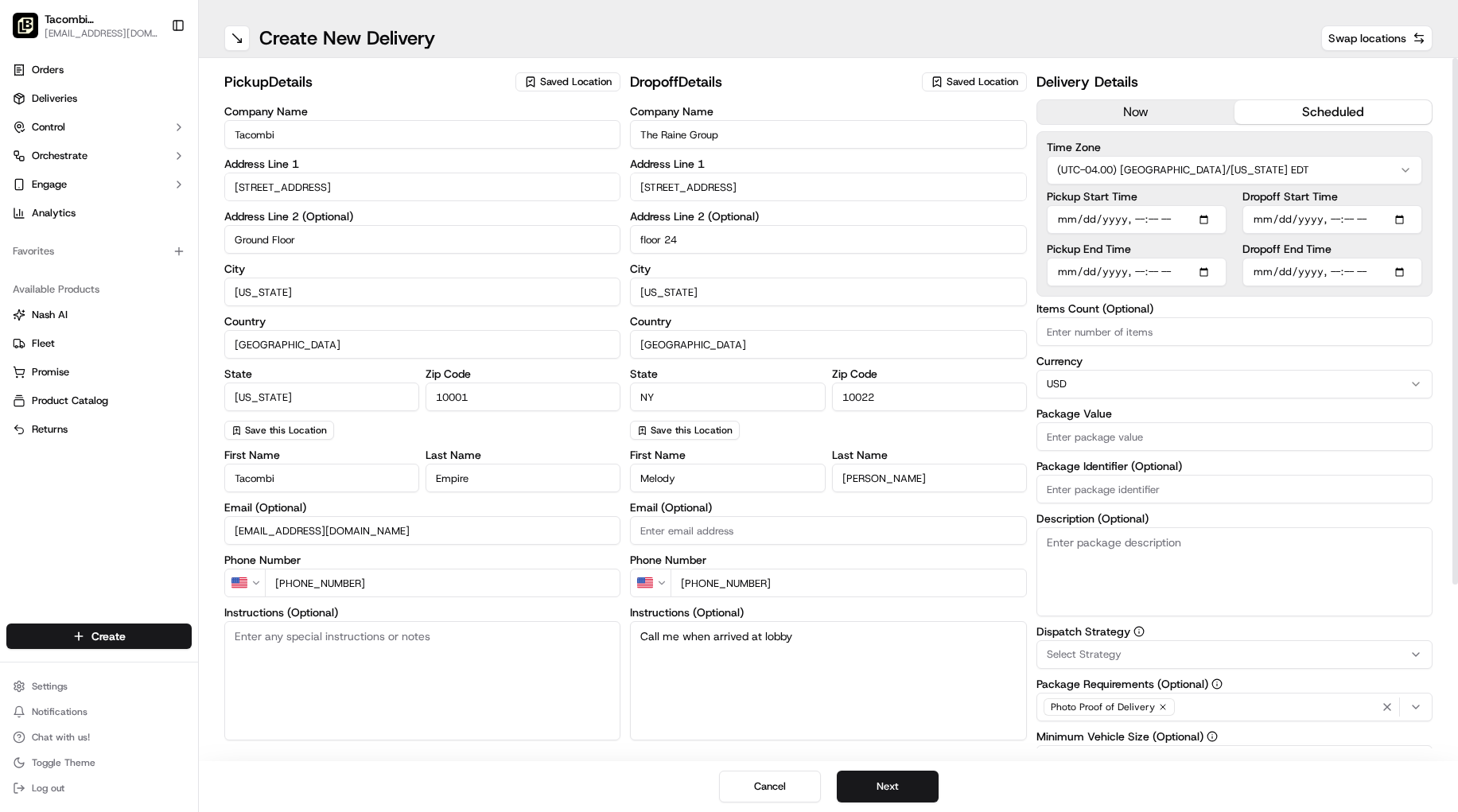
click at [1211, 219] on input "Pickup Start Time" at bounding box center [1136, 219] width 180 height 29
type input "2025-09-17T16:10"
click at [1376, 341] on input "Items Count (Optional)" at bounding box center [1235, 331] width 396 height 29
click at [1215, 272] on input "Pickup End Time" at bounding box center [1136, 272] width 180 height 29
click at [1209, 274] on input "Pickup End Time" at bounding box center [1136, 272] width 180 height 29
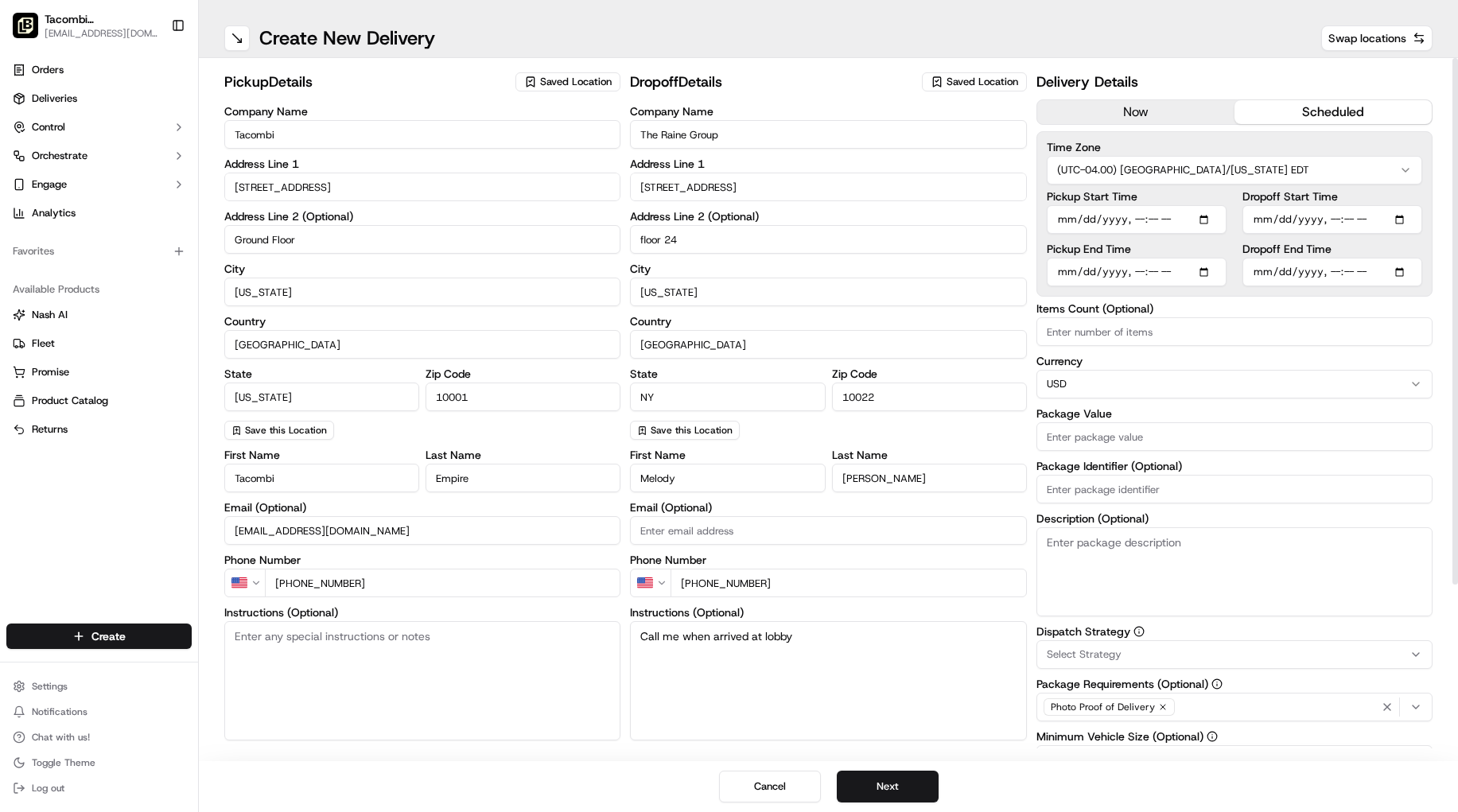
type input "2025-09-17T16:15"
click at [1388, 308] on div "pickup Details Saved Location Company Name Tacombi Address Line 1 23 West 33rd …" at bounding box center [828, 409] width 1259 height 703
click at [1388, 215] on input "Dropoff Start Time" at bounding box center [1332, 219] width 180 height 29
type input "2025-09-17T16:50"
click at [1388, 304] on div "pickup Details Saved Location Company Name Tacombi Address Line 1 23 West 33rd …" at bounding box center [828, 409] width 1259 height 703
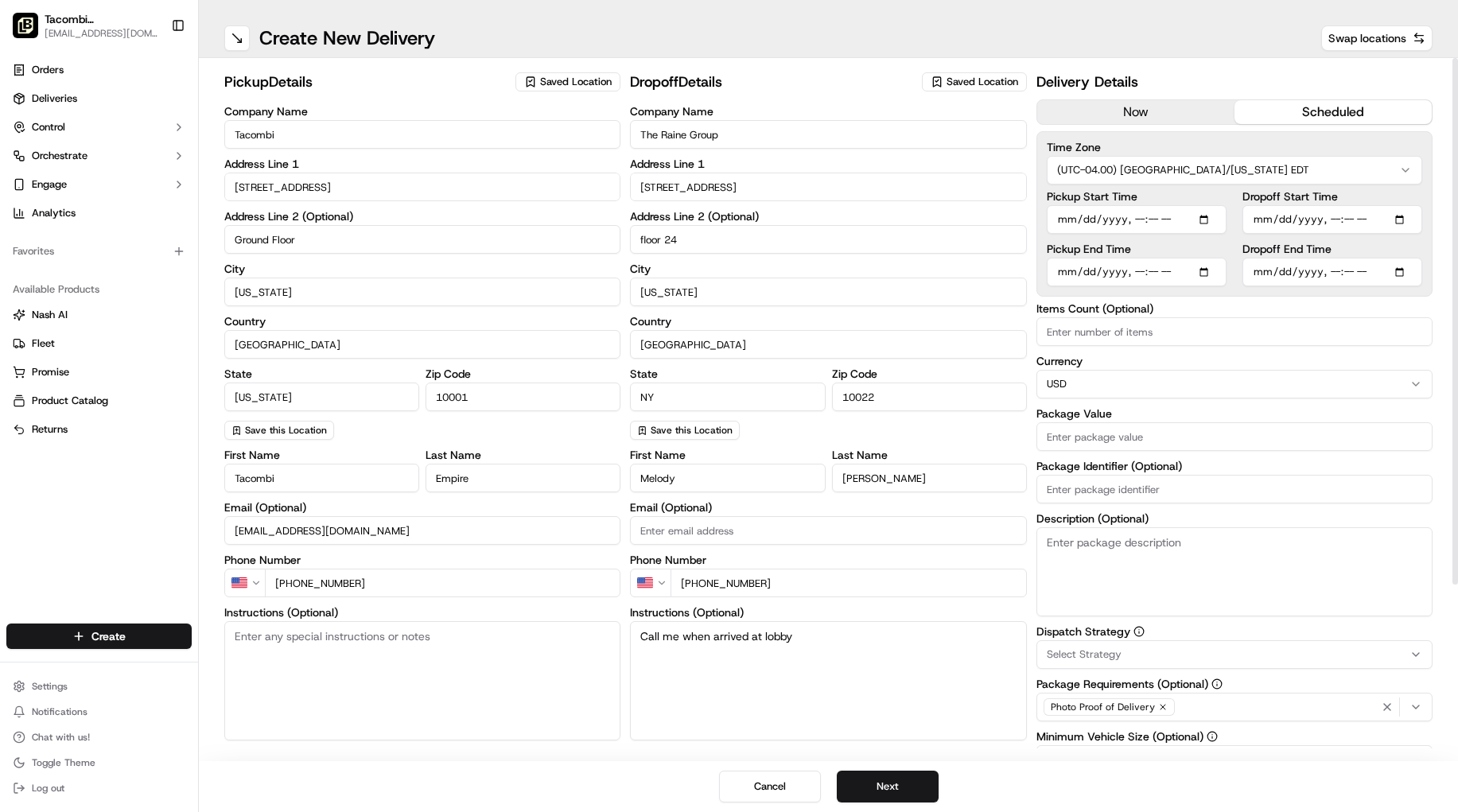
click at [1388, 269] on input "Dropoff End Time" at bounding box center [1332, 272] width 180 height 29
type input "2025-09-17T17:00"
click at [1388, 360] on label "Currency" at bounding box center [1235, 360] width 396 height 11
click at [1152, 441] on input "Package Value" at bounding box center [1235, 436] width 396 height 29
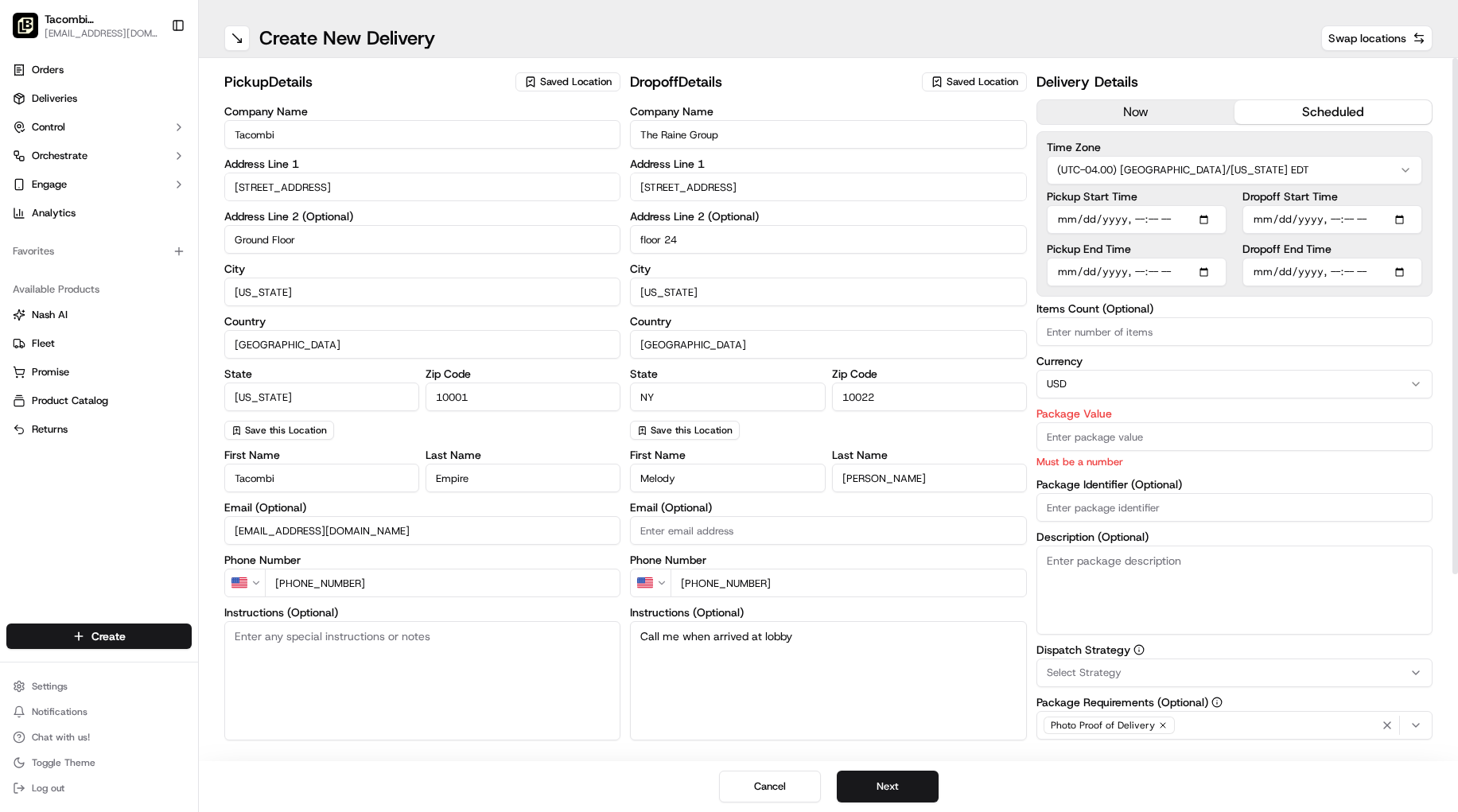
click at [1073, 436] on input "Package Value" at bounding box center [1235, 436] width 396 height 29
type input "684.90"
click at [1166, 528] on div "Items Count (Optional) Currency USD Package Value 684.90 Must be a number Packa…" at bounding box center [1235, 468] width 396 height 332
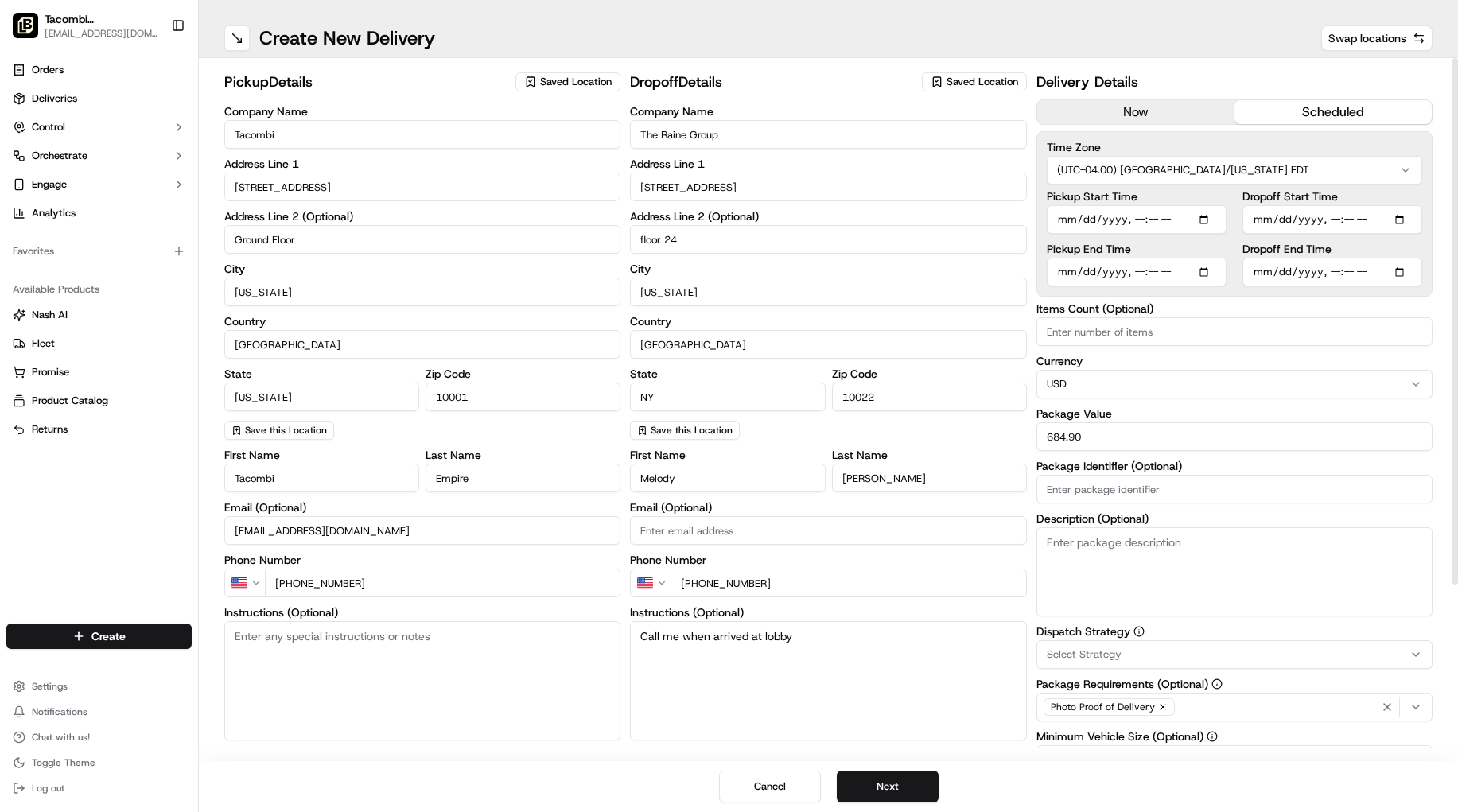
click at [1096, 562] on textarea "Description (Optional)" at bounding box center [1235, 572] width 396 height 89
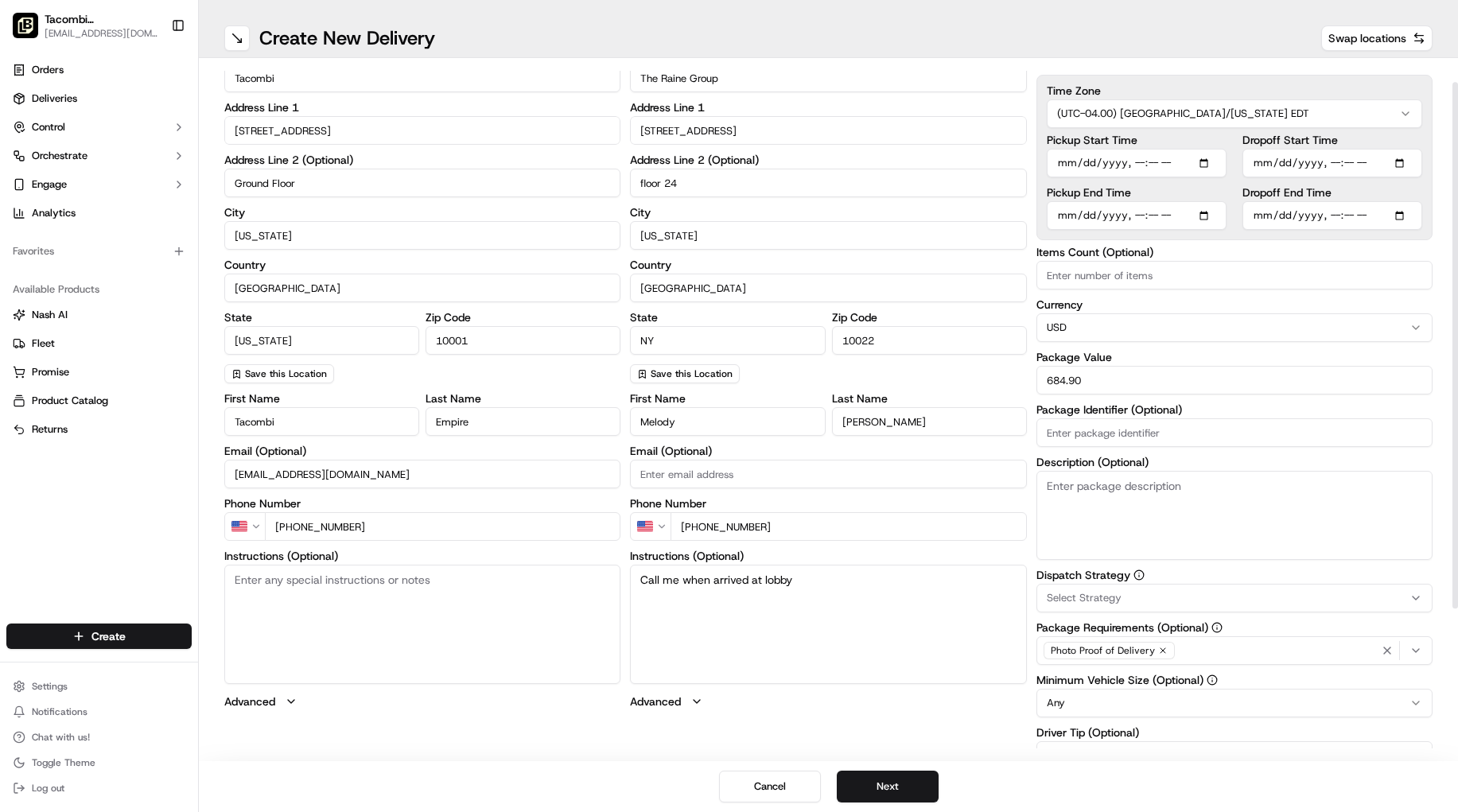
scroll to position [58, 0]
click at [1207, 597] on div "Select Strategy" at bounding box center [1235, 596] width 388 height 15
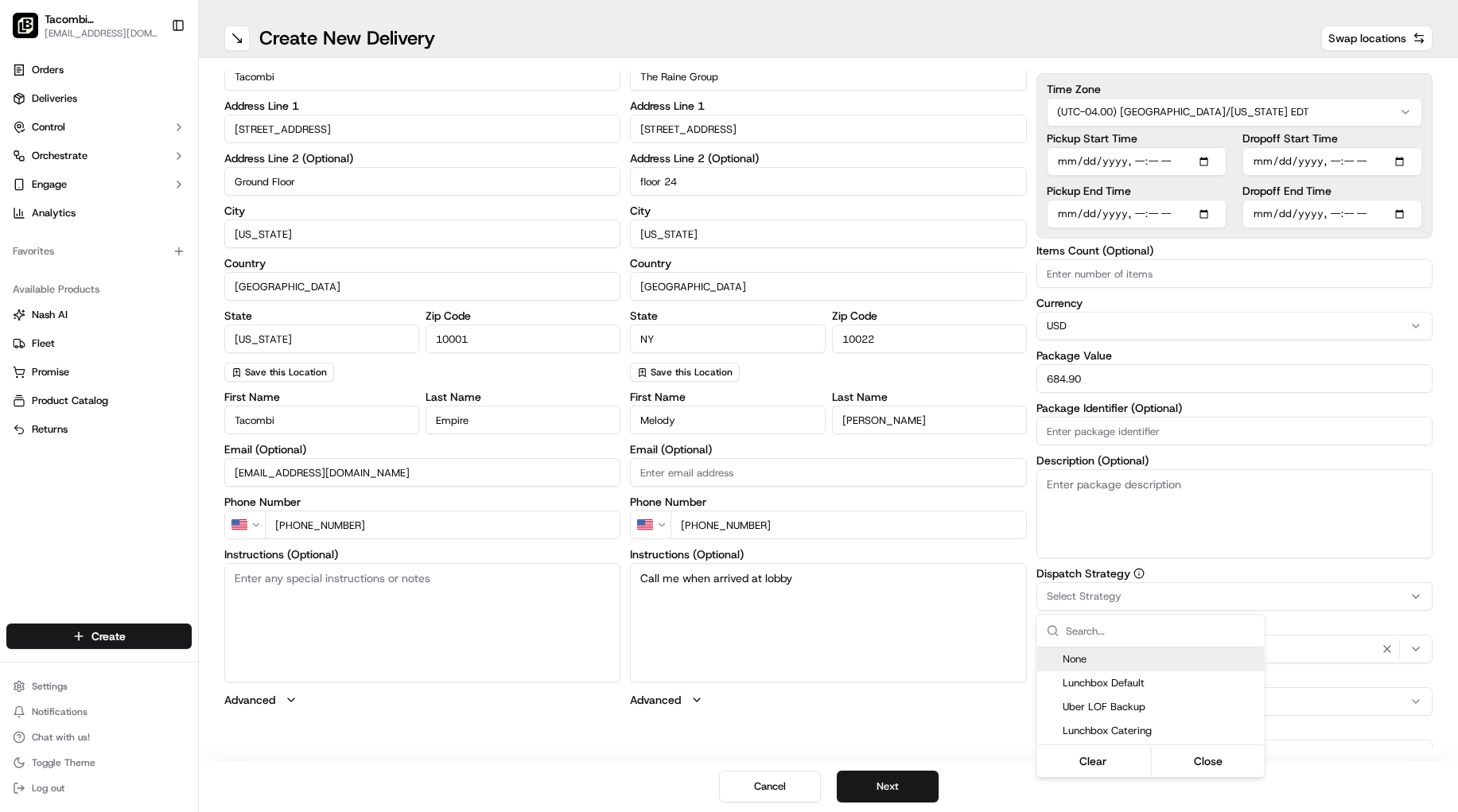
click at [1238, 569] on html "Tacombi Empire State Building empire@tacombi.com Toggle Sidebar Orders Deliveri…" at bounding box center [729, 406] width 1458 height 812
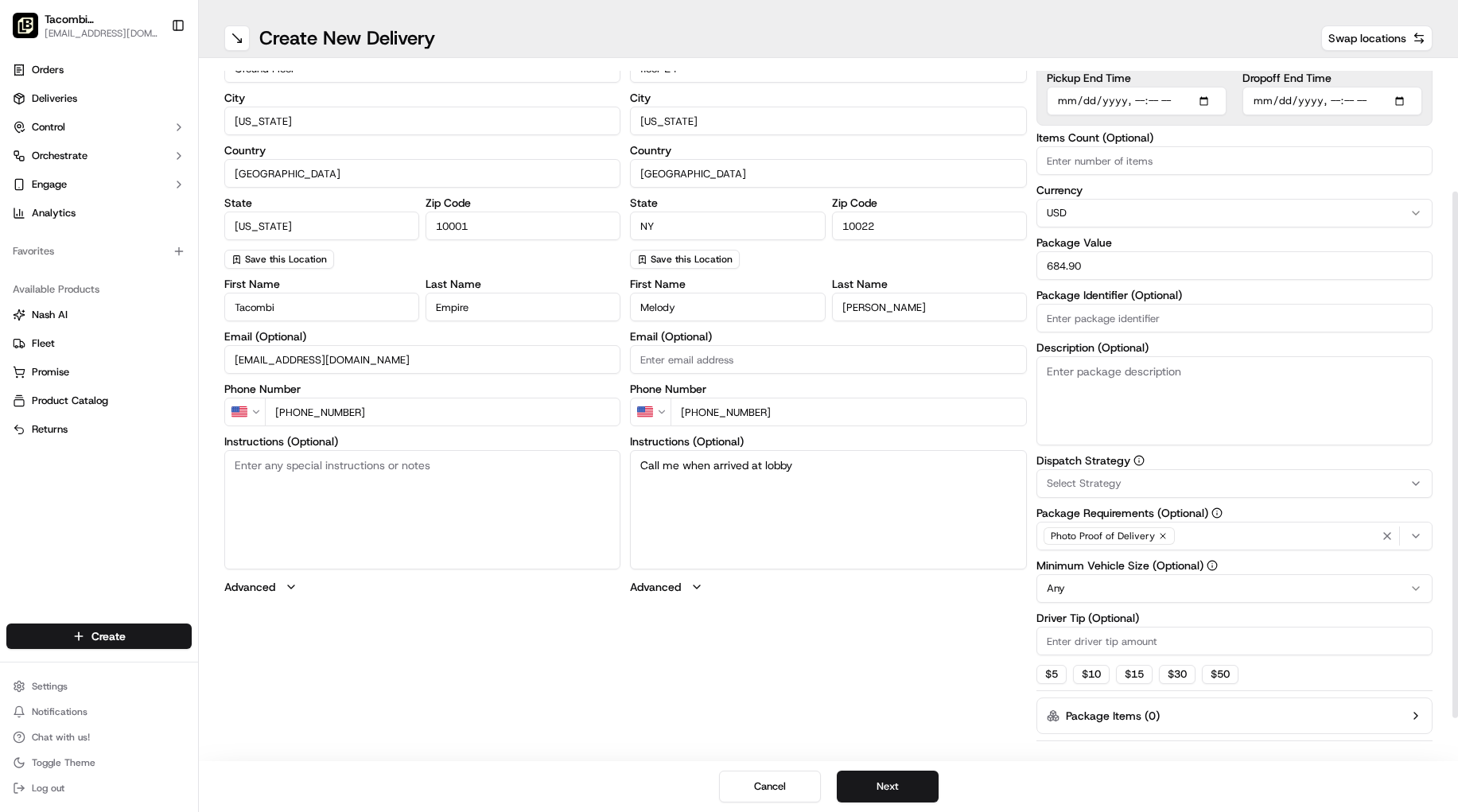
scroll to position [172, 0]
click at [1264, 591] on html "Tacombi Empire State Building empire@tacombi.com Toggle Sidebar Orders Deliveri…" at bounding box center [729, 406] width 1458 height 812
click at [1202, 642] on input "Driver Tip (Optional)" at bounding box center [1235, 640] width 396 height 29
type input "50.00"
click at [934, 634] on div "pickup Details Saved Location Company Name Tacombi Address Line 1 23 West 33rd …" at bounding box center [828, 350] width 1208 height 905
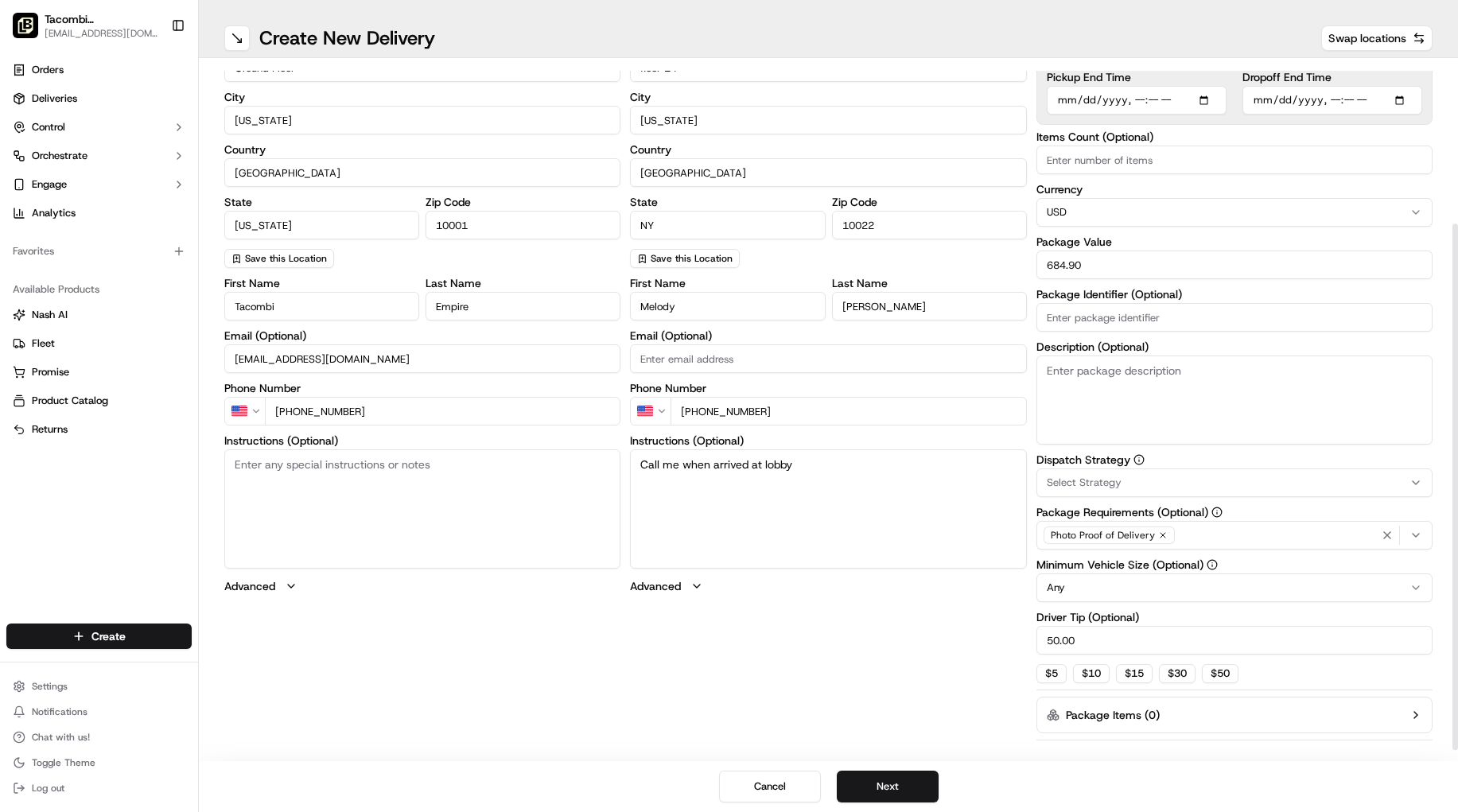
scroll to position [227, 0]
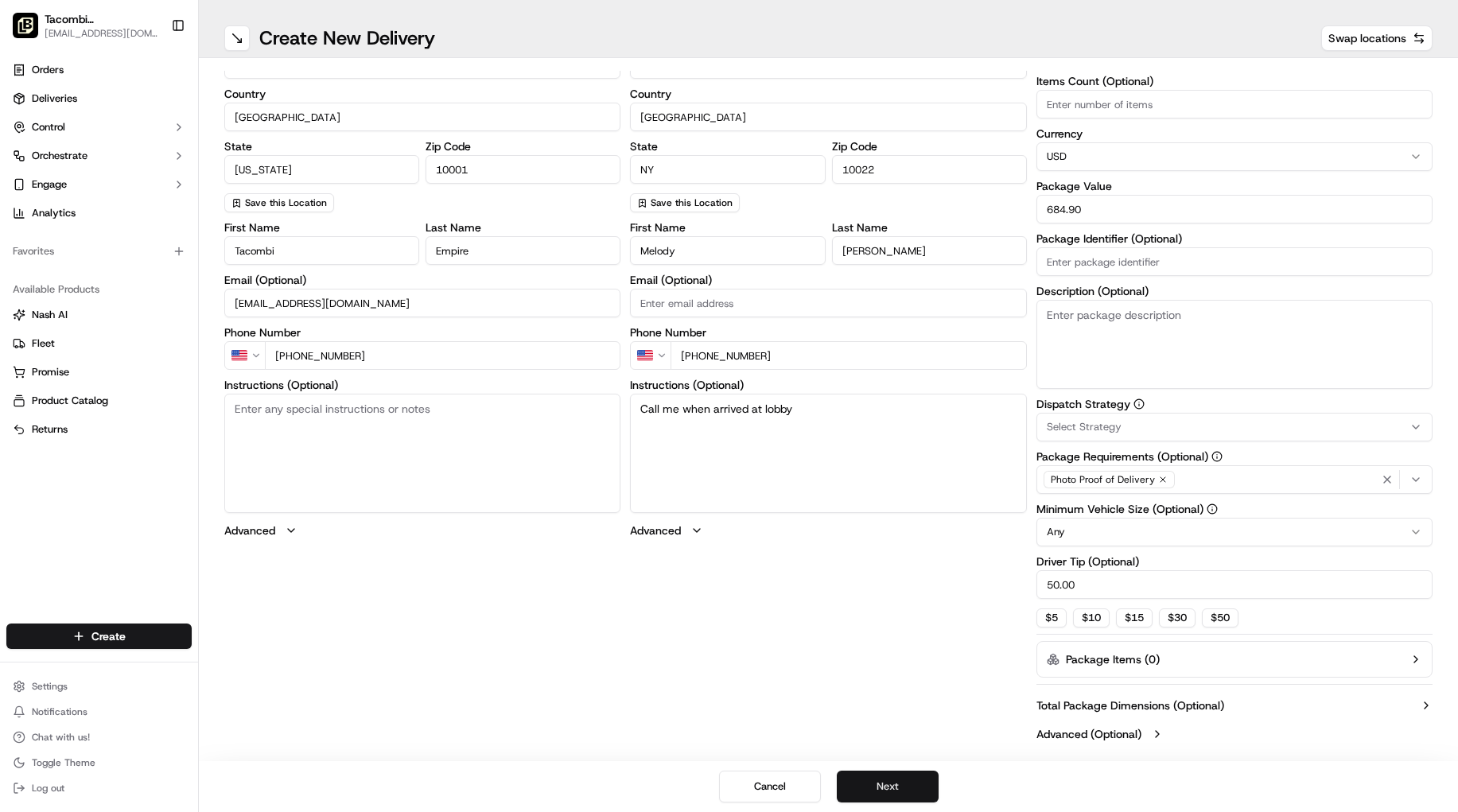
click at [889, 781] on button "Next" at bounding box center [887, 786] width 101 height 31
click at [888, 781] on button "Next" at bounding box center [887, 786] width 101 height 31
click at [901, 783] on button "Submit" at bounding box center [887, 786] width 101 height 31
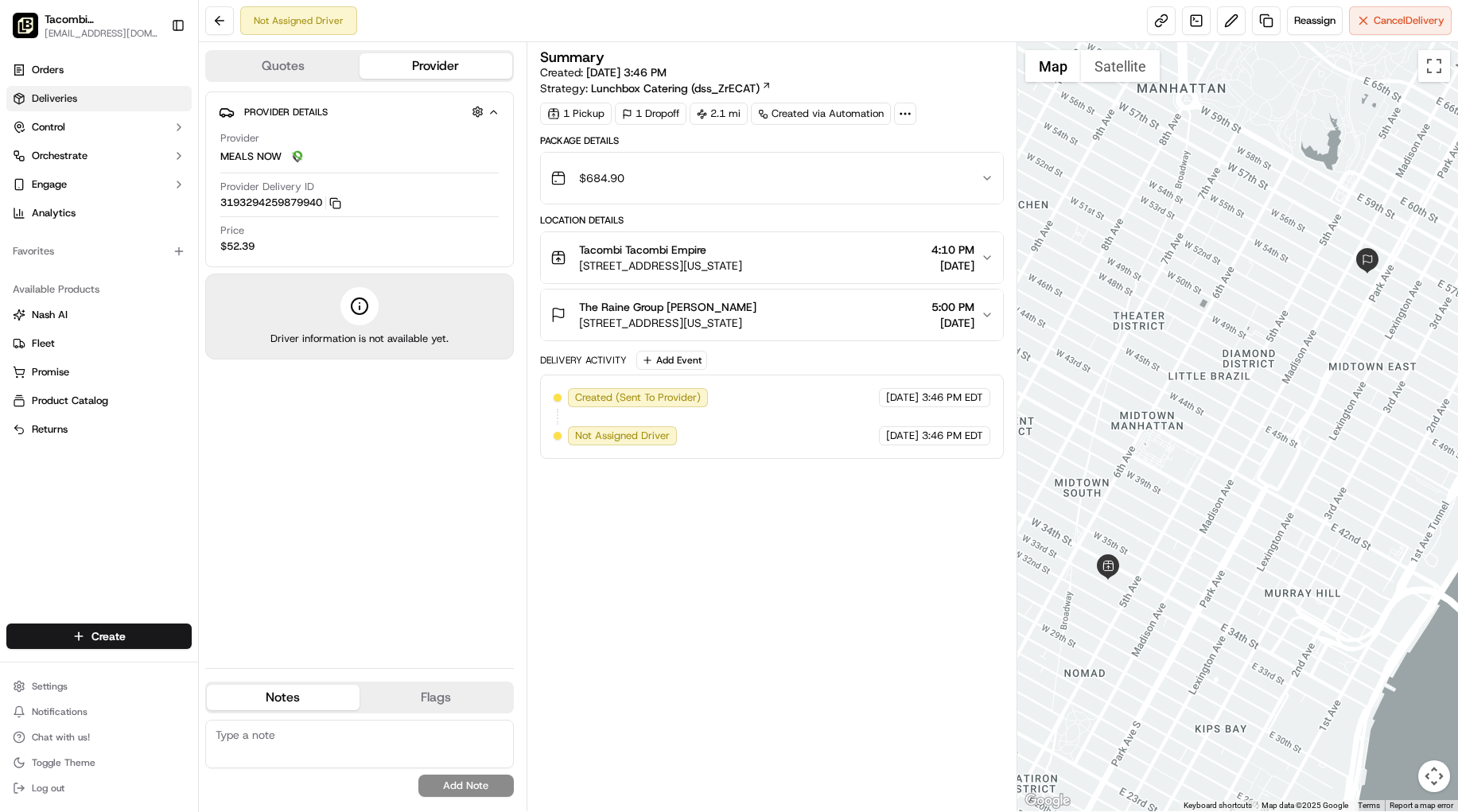
click at [55, 98] on span "Deliveries" at bounding box center [54, 98] width 45 height 15
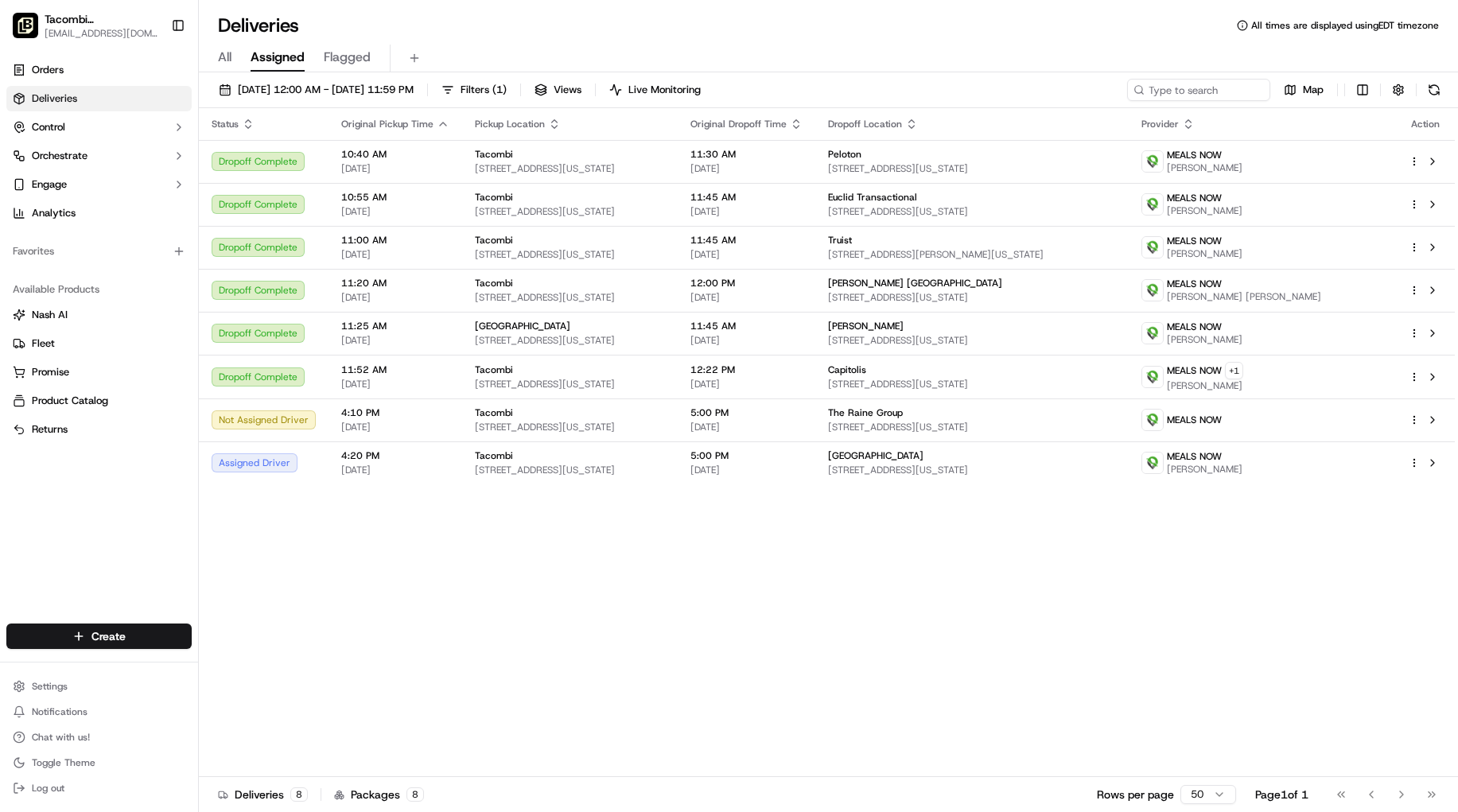
click at [1326, 557] on div "Status Original Pickup Time Pickup Location Original Dropoff Time Dropoff Locat…" at bounding box center [827, 442] width 1256 height 668
click at [1388, 379] on html "Tacombi Empire State Building empire@tacombi.com Toggle Sidebar Orders Deliveri…" at bounding box center [729, 406] width 1458 height 812
click at [1153, 574] on html "Tacombi Empire State Building empire@tacombi.com Toggle Sidebar Orders Deliveri…" at bounding box center [729, 406] width 1458 height 812
click at [1222, 287] on span "MEALS NOW" at bounding box center [1194, 283] width 55 height 13
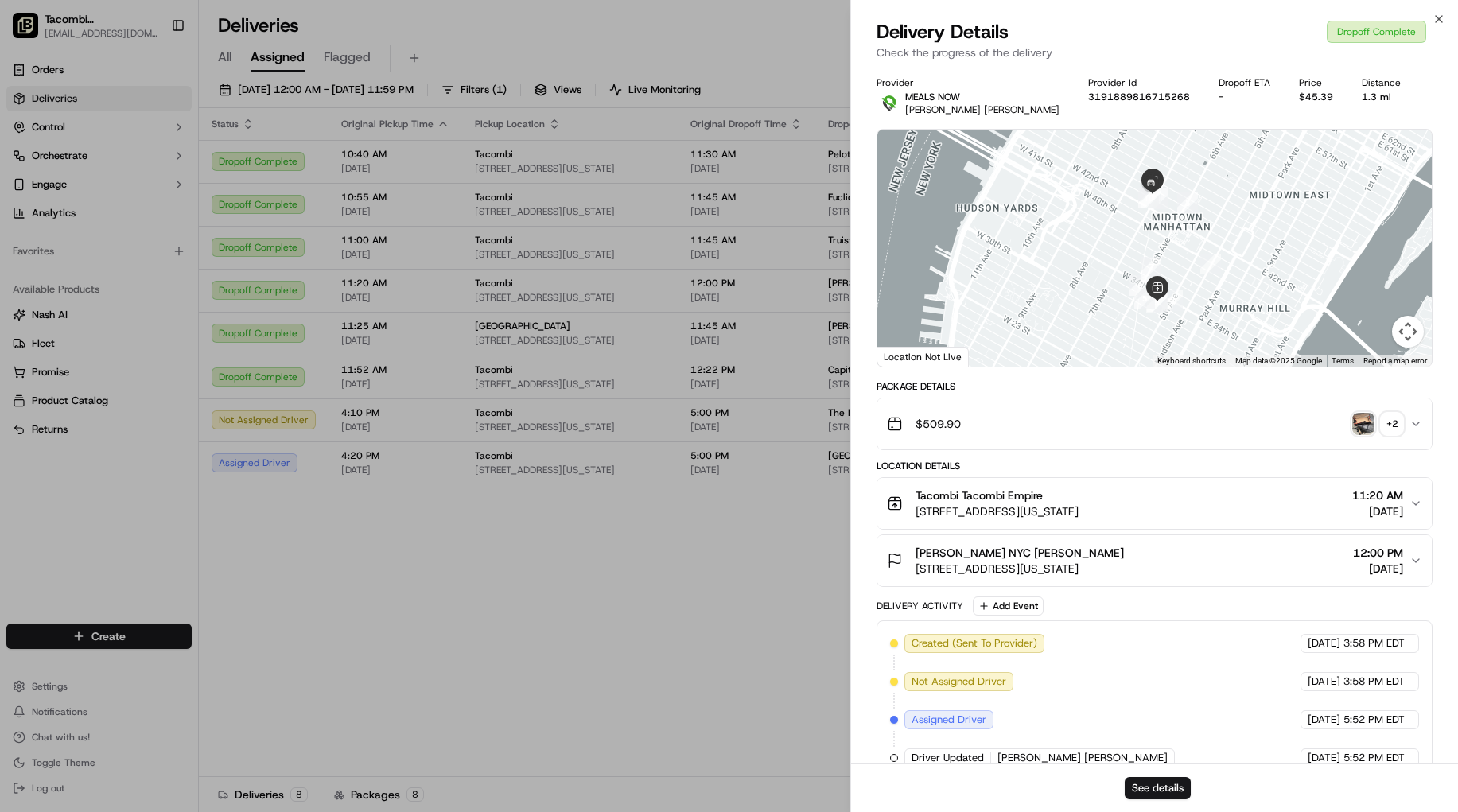
click at [1388, 423] on div "+ 2" at bounding box center [1391, 423] width 23 height 23
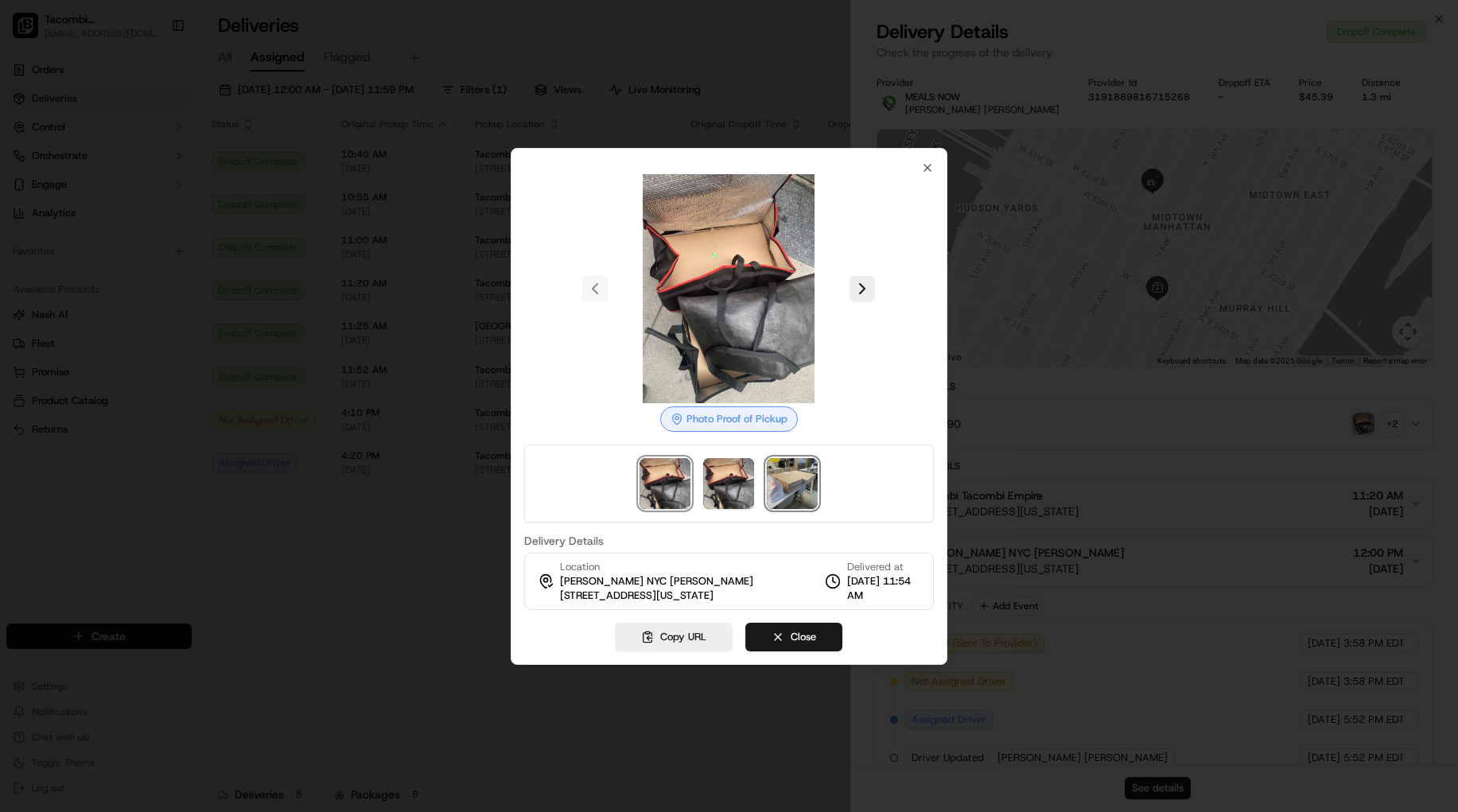
click at [787, 482] on img at bounding box center [792, 483] width 51 height 51
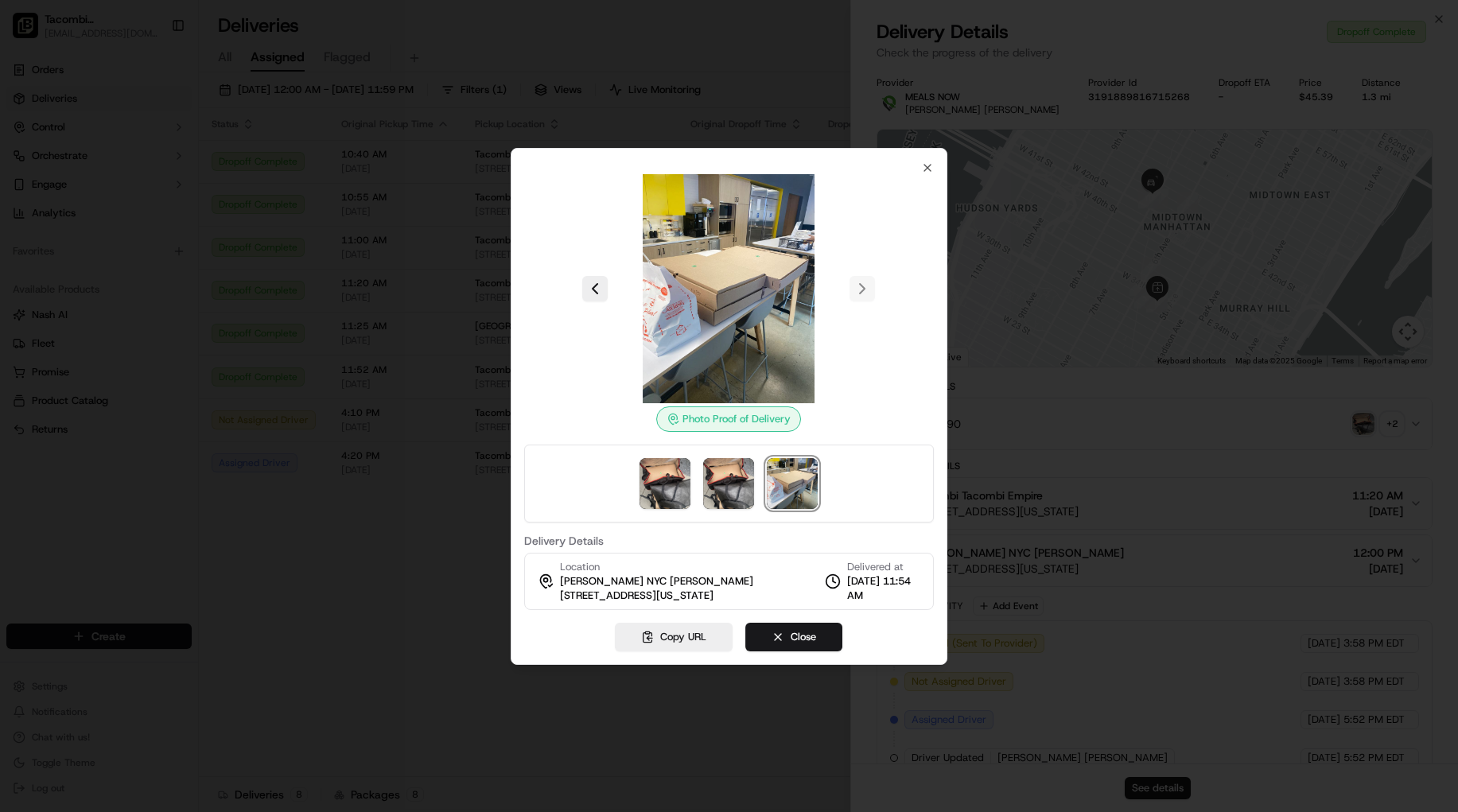
click at [542, 699] on div at bounding box center [729, 406] width 1458 height 812
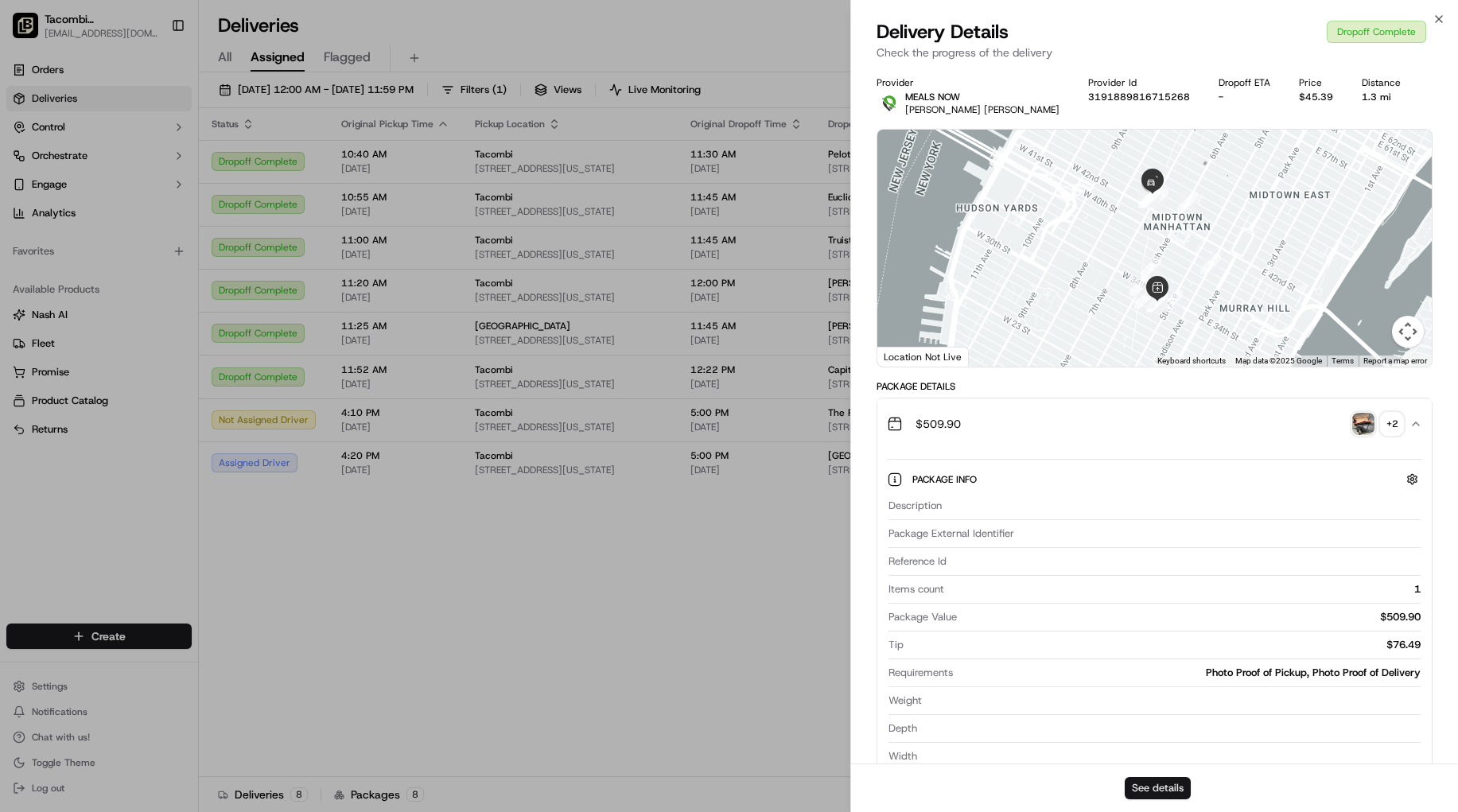
click at [1171, 784] on button "See details" at bounding box center [1157, 787] width 66 height 23
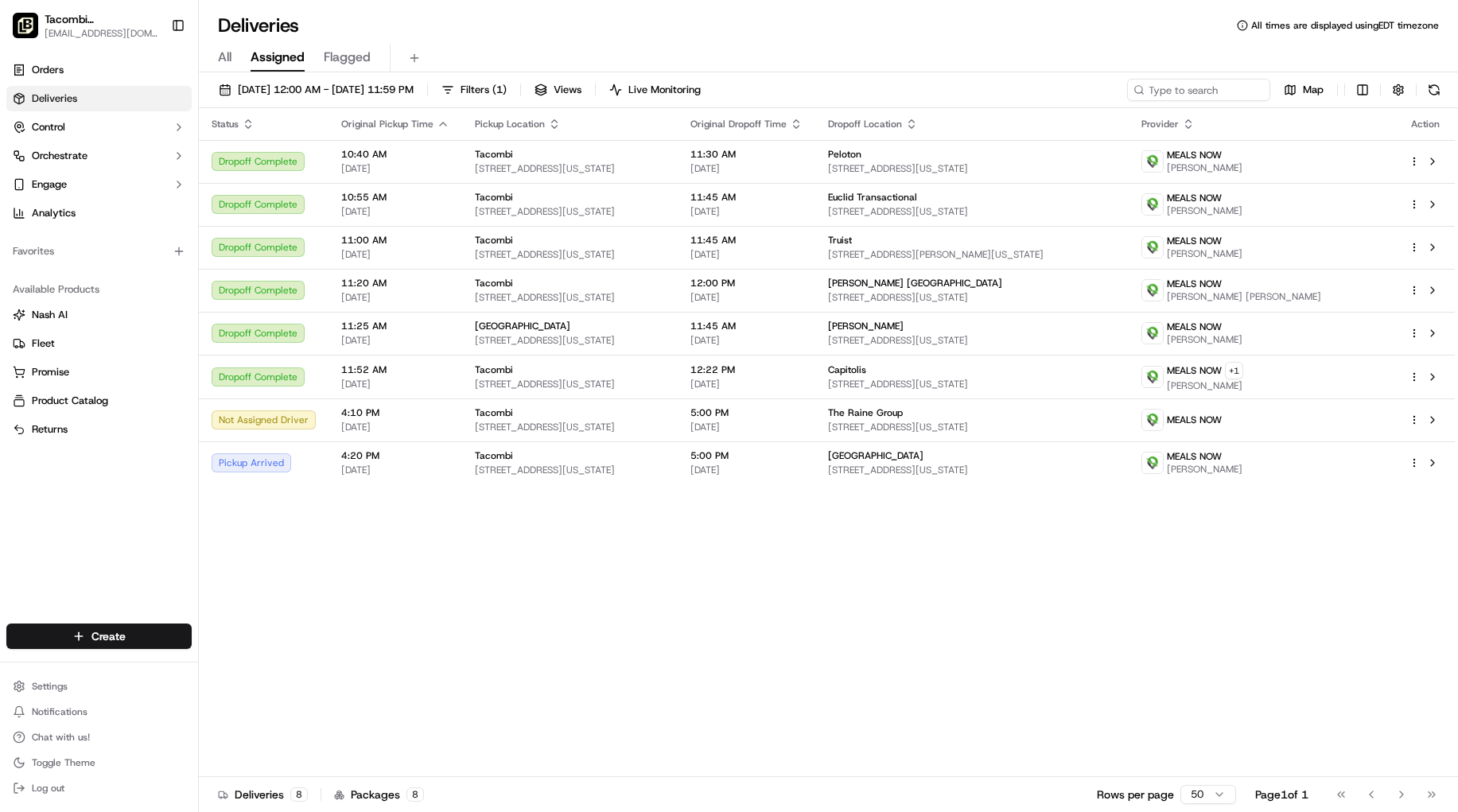
click at [866, 607] on div "Status Original Pickup Time Pickup Location Original Dropoff Time Dropoff Locat…" at bounding box center [827, 442] width 1256 height 668
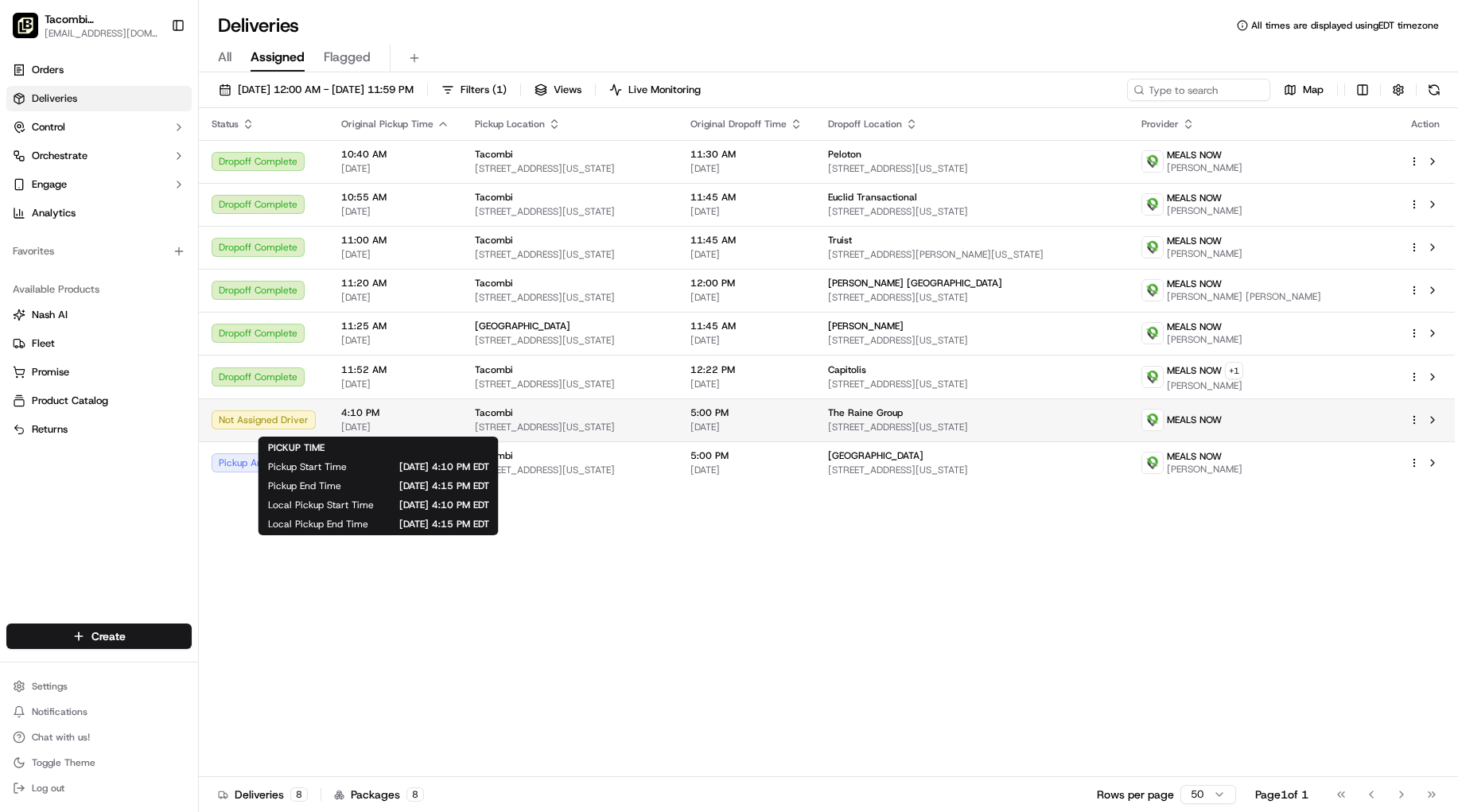
click at [418, 416] on span "4:10 PM" at bounding box center [396, 412] width 108 height 13
click at [440, 423] on span "[DATE]" at bounding box center [396, 426] width 108 height 13
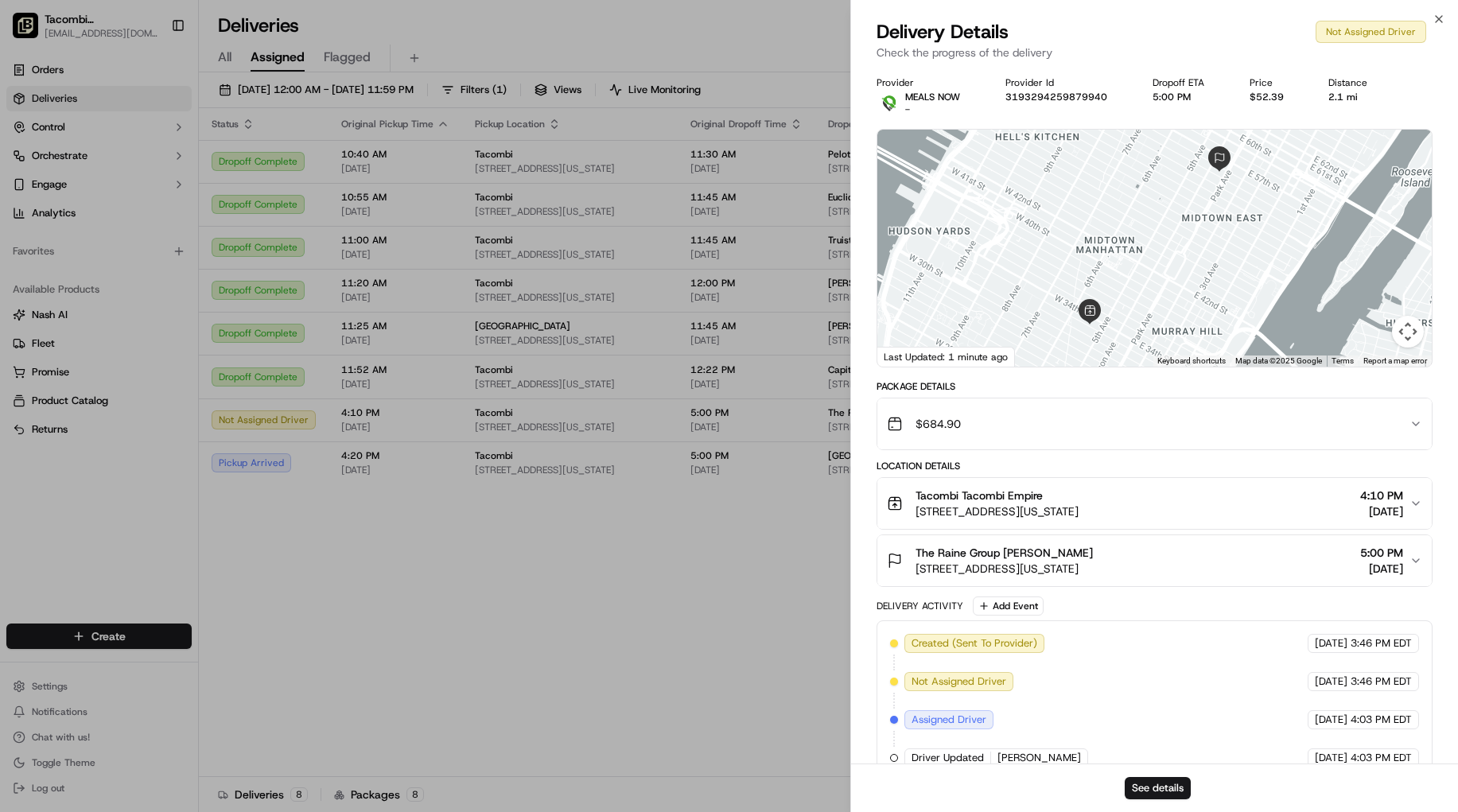
scroll to position [65, 0]
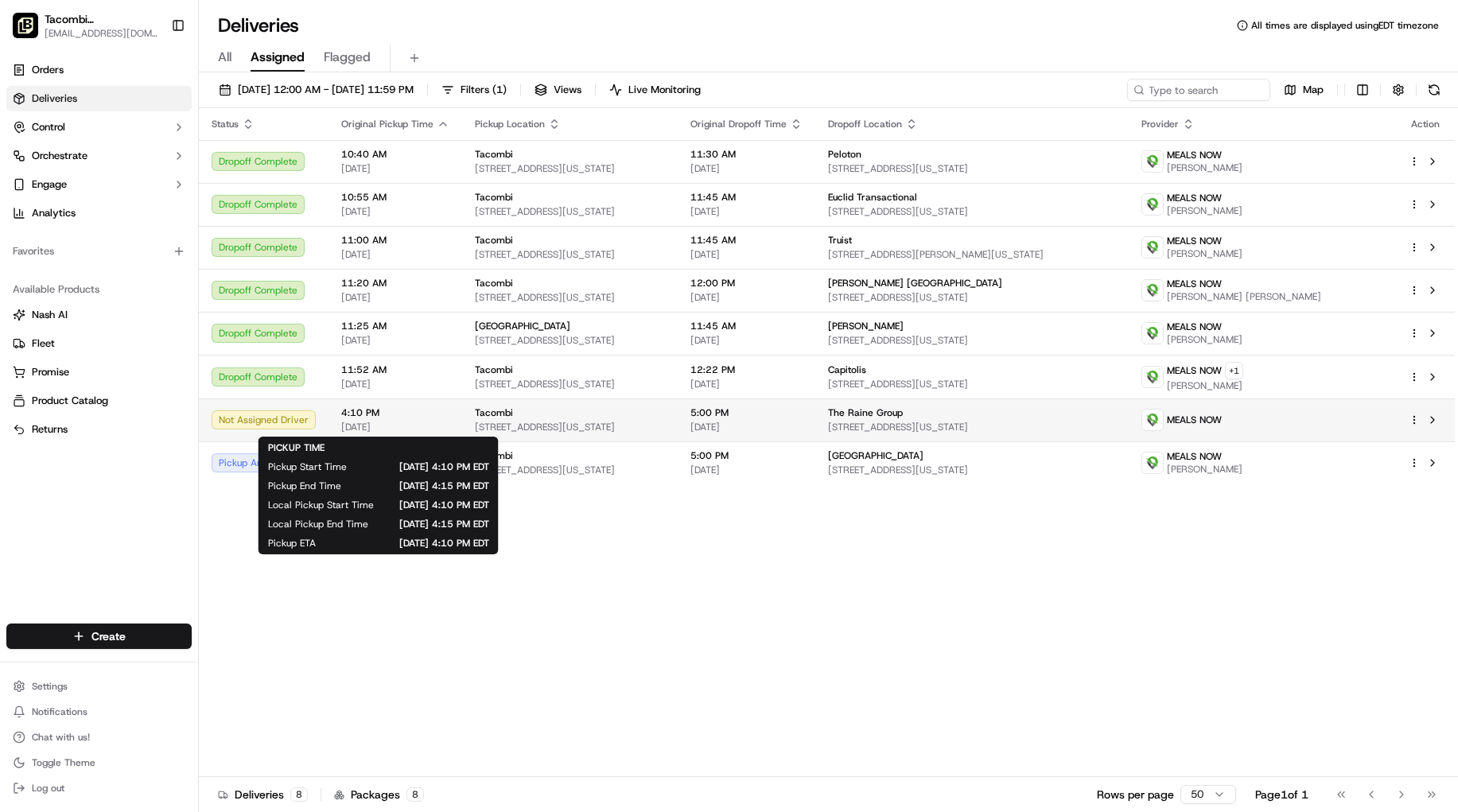
click at [424, 417] on span "4:10 PM" at bounding box center [396, 412] width 108 height 13
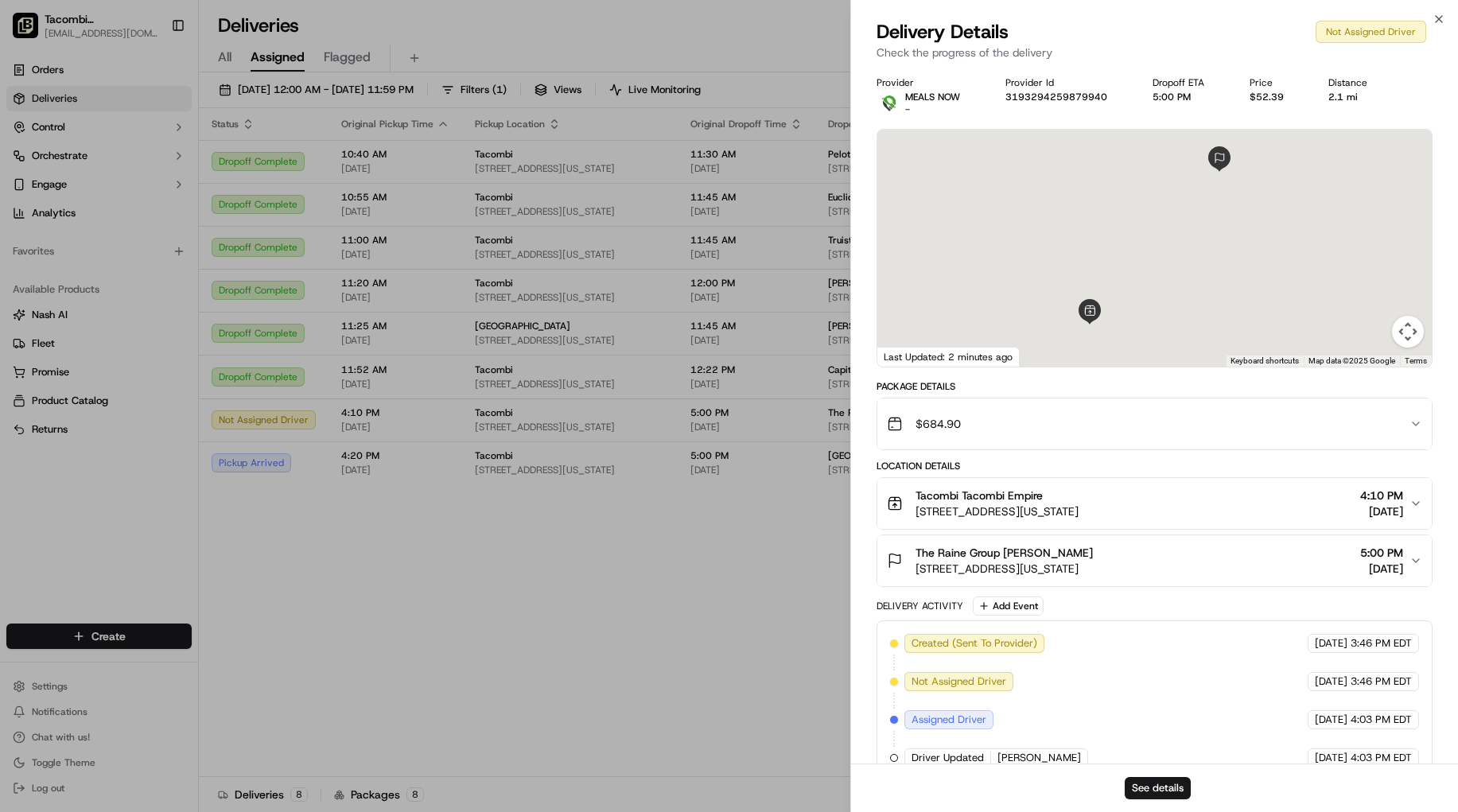
scroll to position [65, 0]
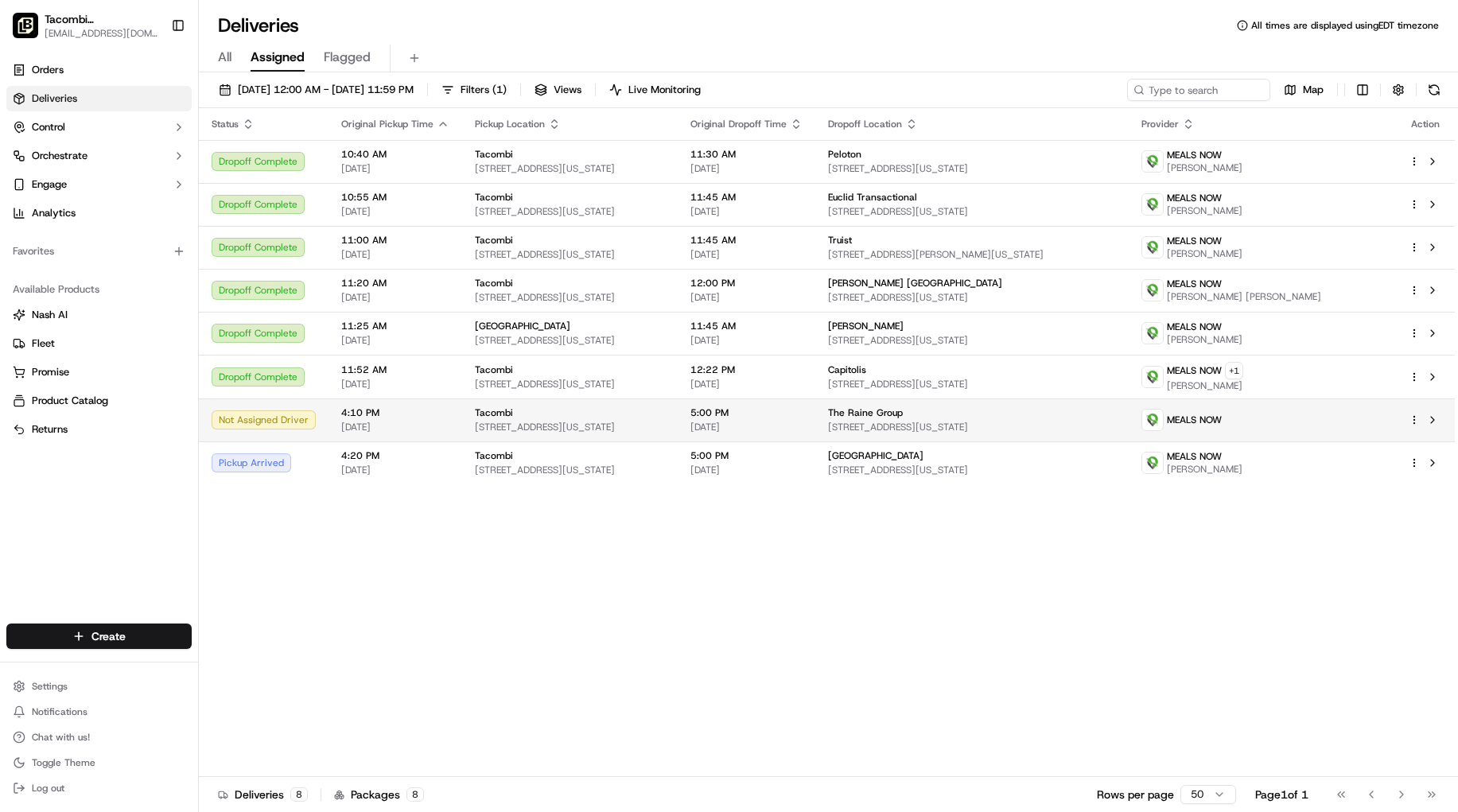
click at [553, 411] on div "Tacombi" at bounding box center [569, 412] width 190 height 13
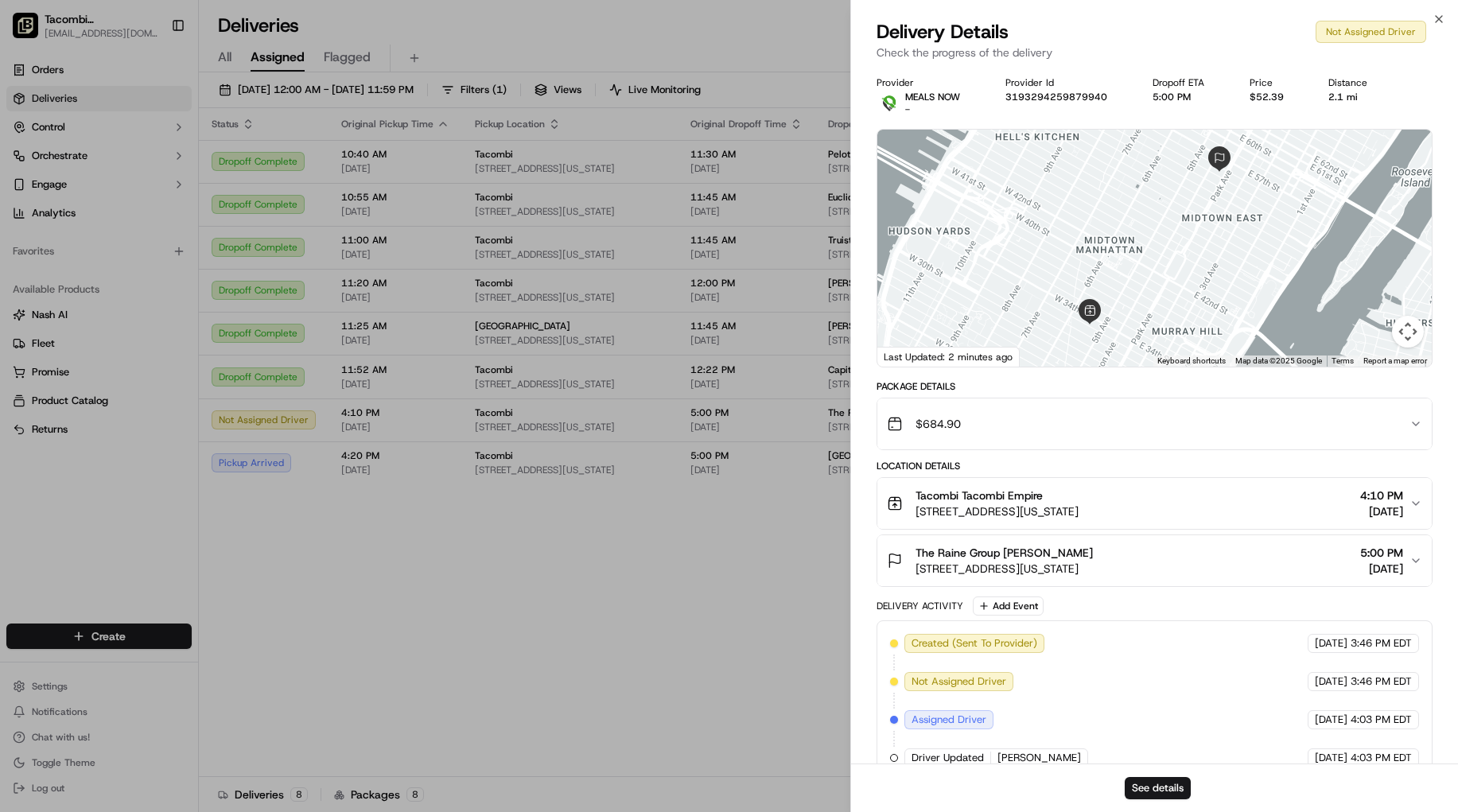
scroll to position [65, 0]
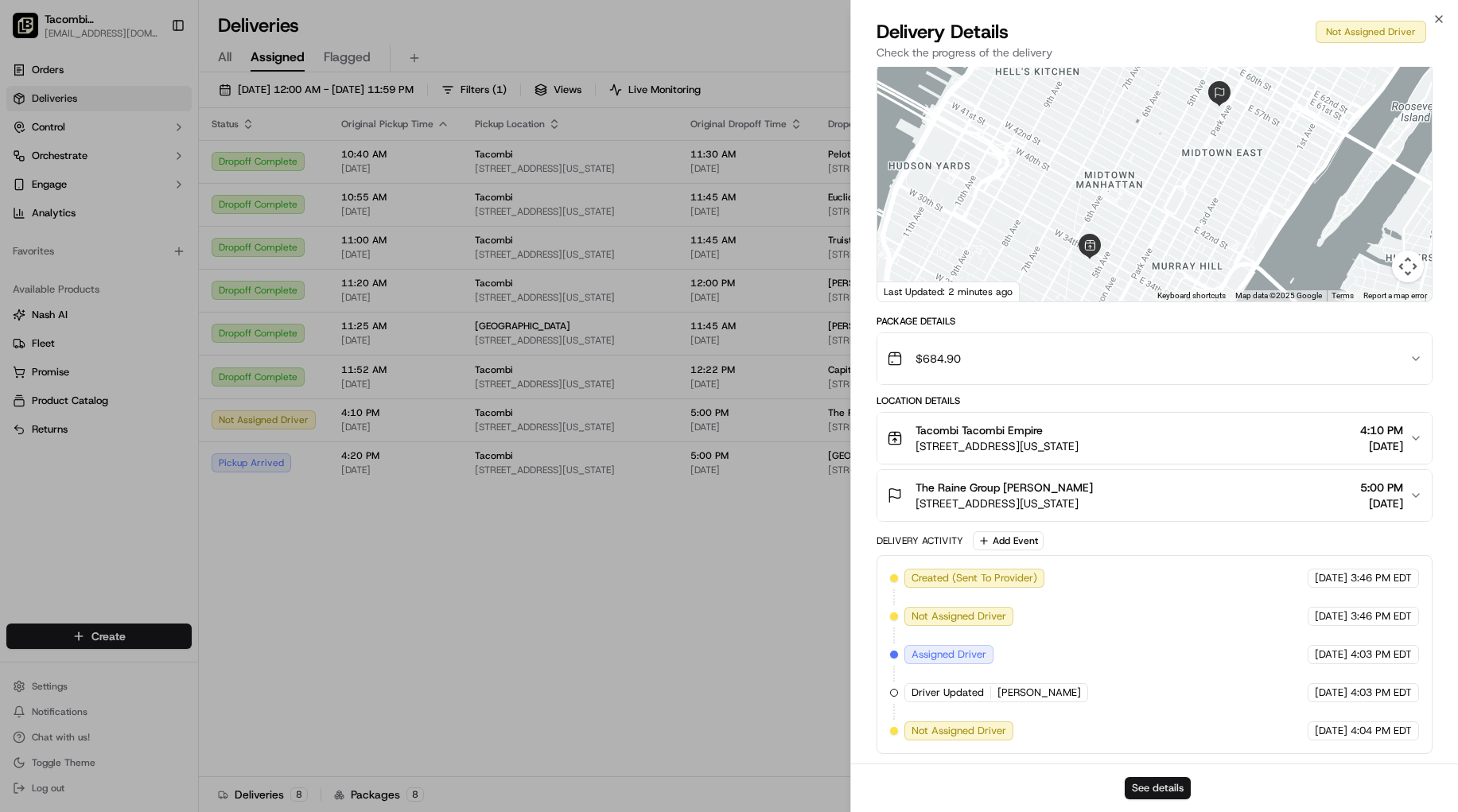
click at [1157, 784] on button "See details" at bounding box center [1157, 787] width 66 height 23
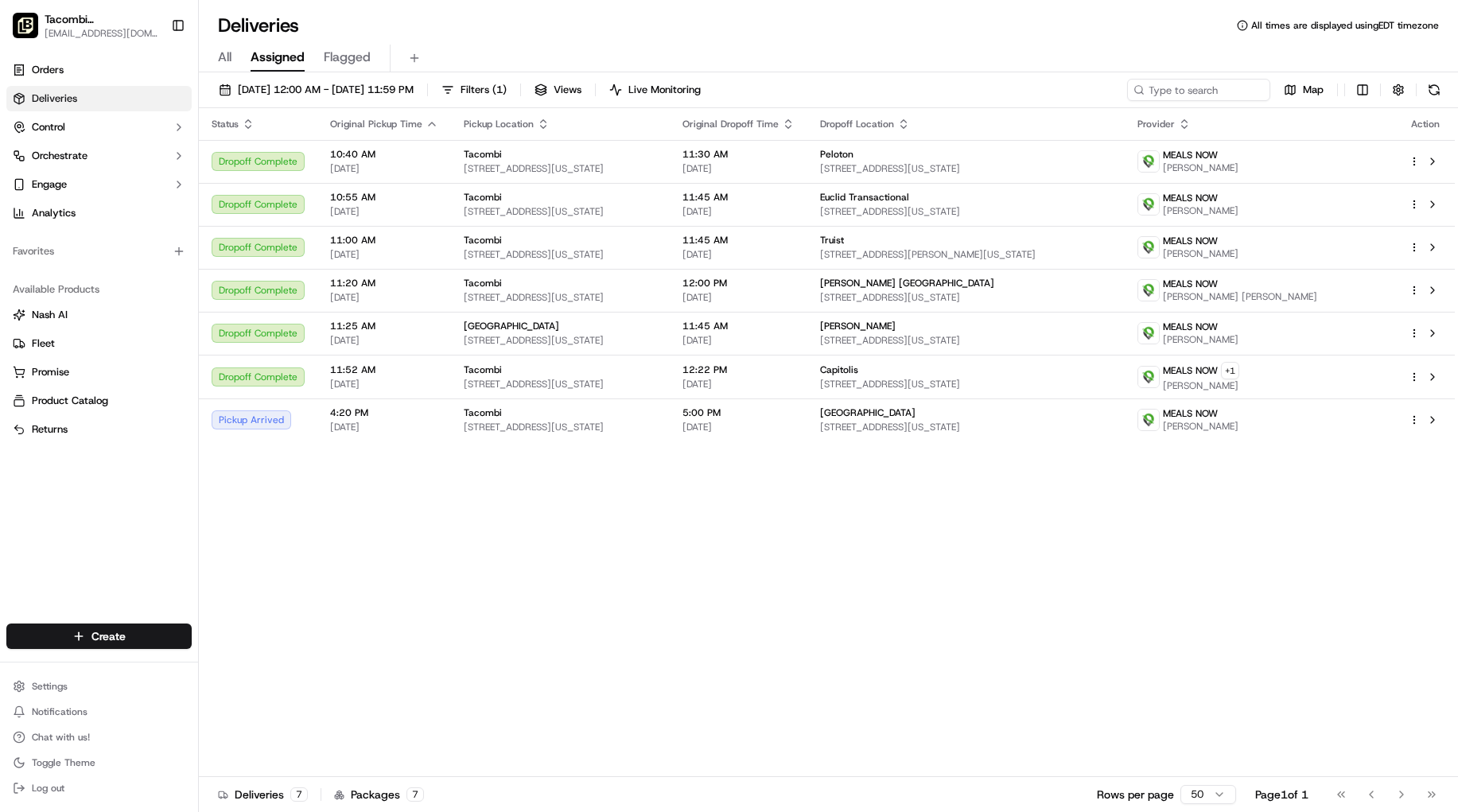
click at [434, 678] on div "Status Original Pickup Time Pickup Location Original Dropoff Time Dropoff Locat…" at bounding box center [827, 442] width 1256 height 668
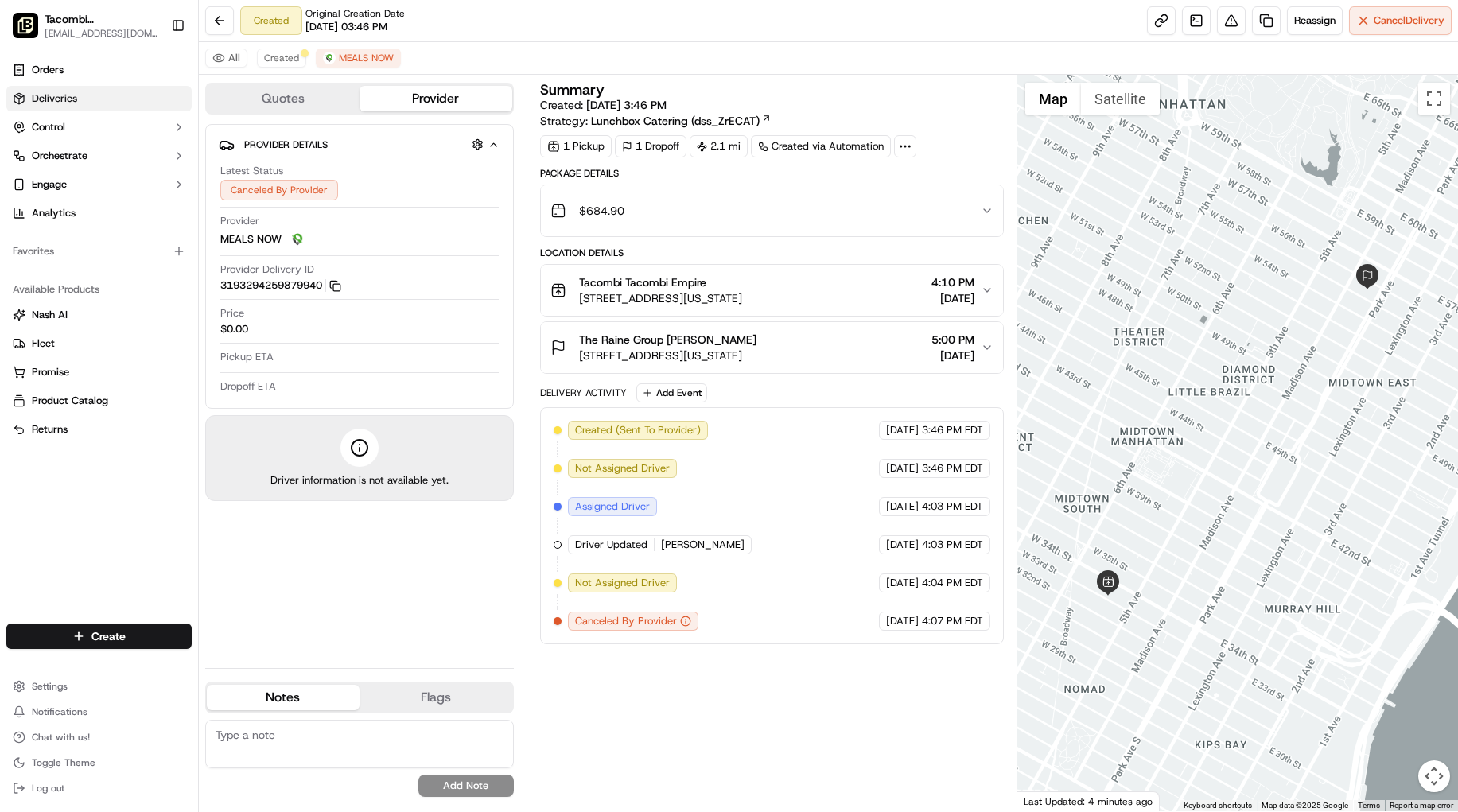
click at [113, 94] on link "Deliveries" at bounding box center [98, 98] width 185 height 26
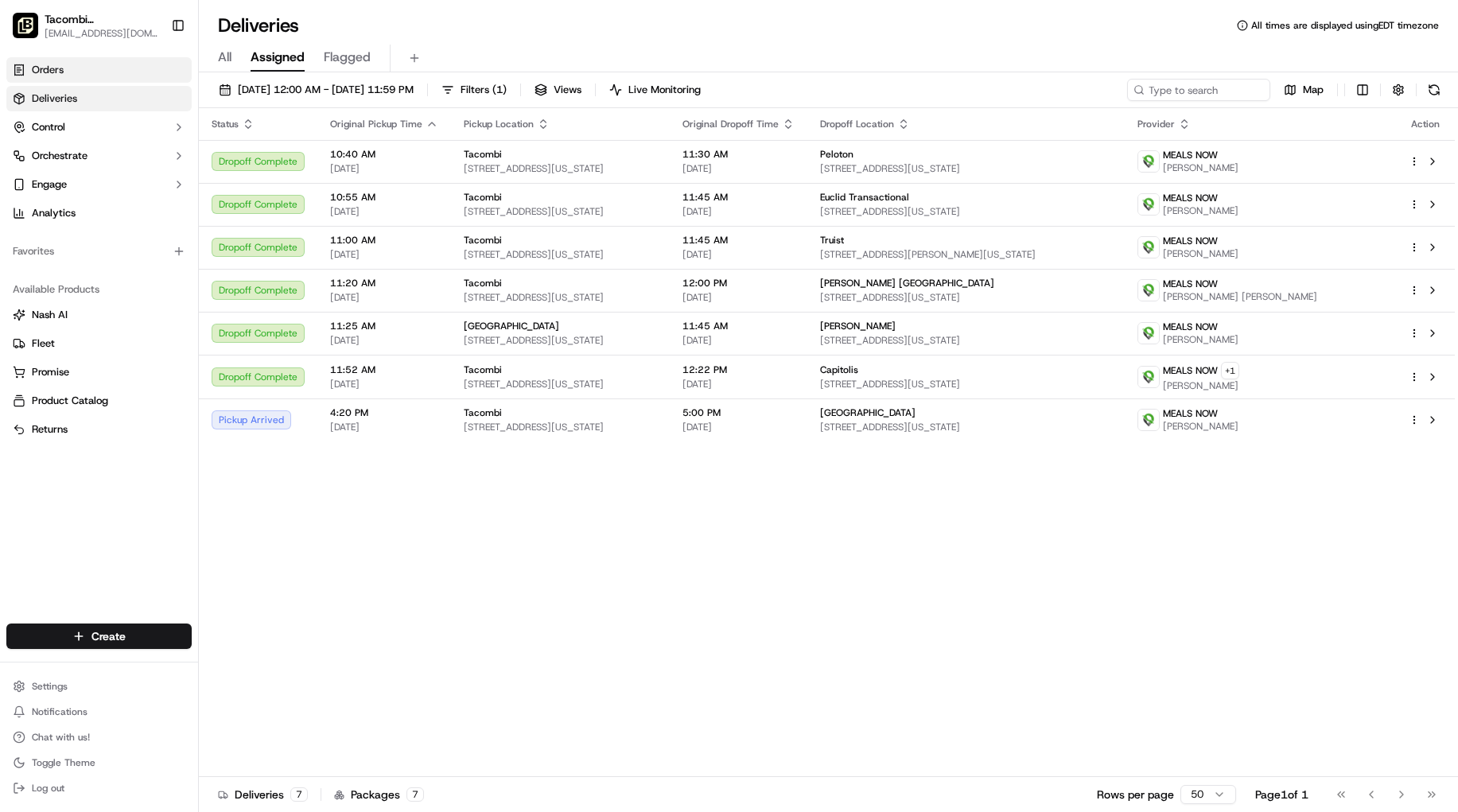
click at [71, 74] on link "Orders" at bounding box center [98, 70] width 185 height 26
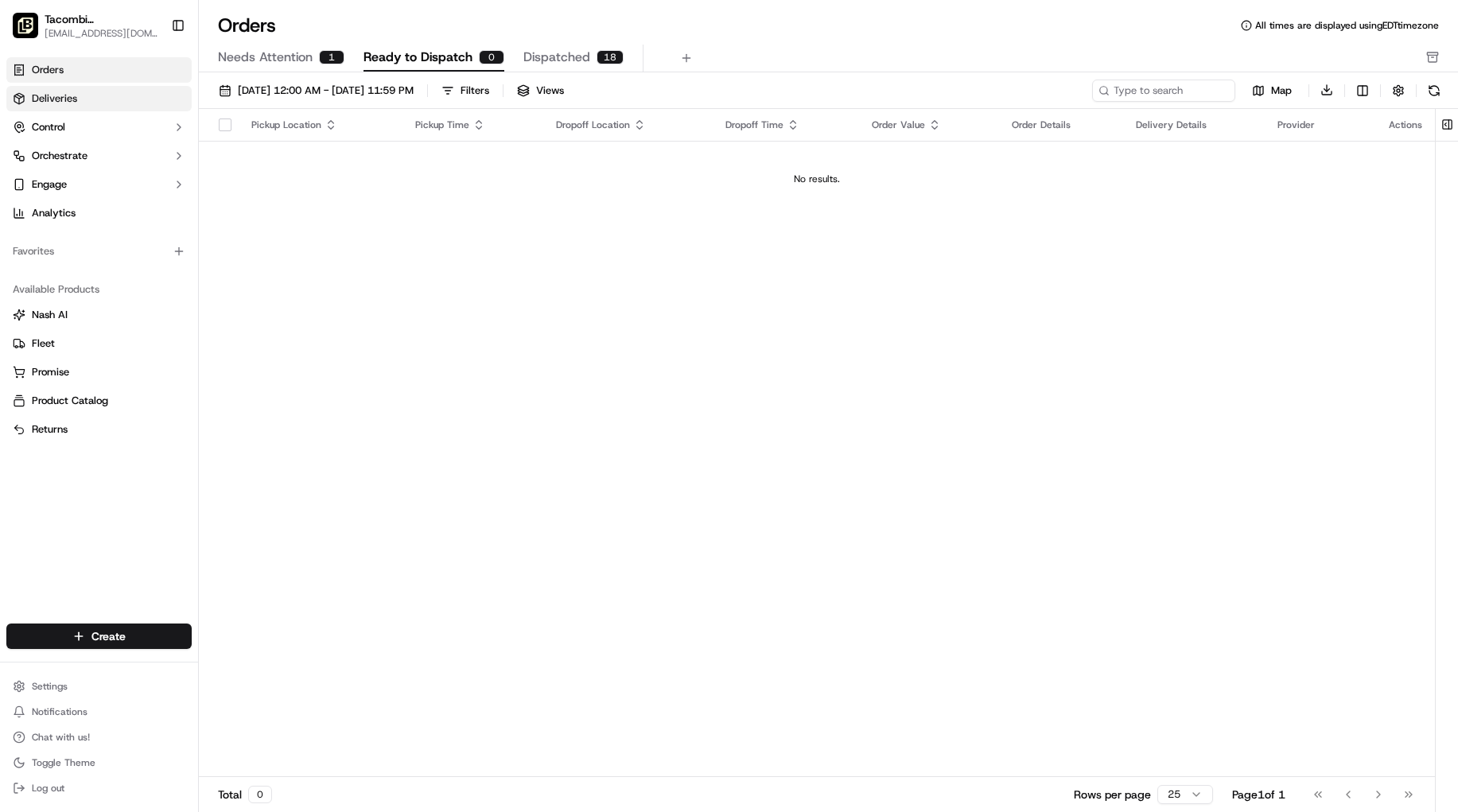
click at [124, 97] on link "Deliveries" at bounding box center [98, 98] width 185 height 26
